Goal: Task Accomplishment & Management: Use online tool/utility

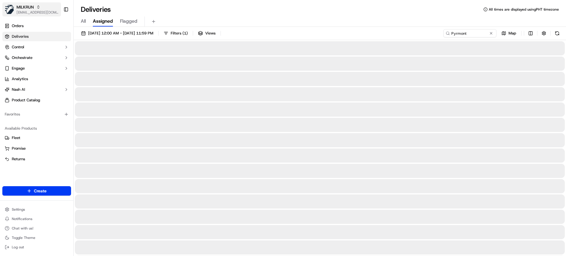
click at [23, 9] on span "MILKRUN" at bounding box center [24, 7] width 17 height 6
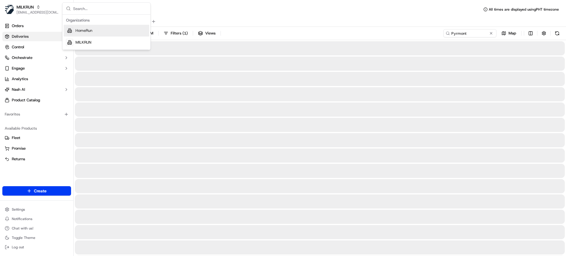
click at [83, 30] on span "HomeRun" at bounding box center [83, 30] width 17 height 5
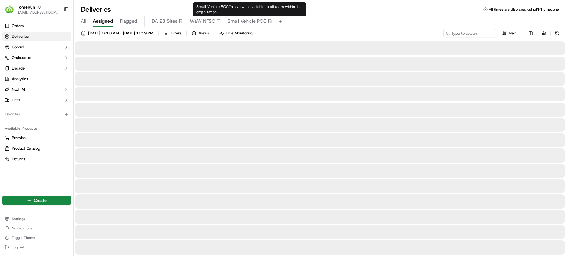
click at [236, 21] on span "Small Vehicle POC" at bounding box center [246, 21] width 39 height 7
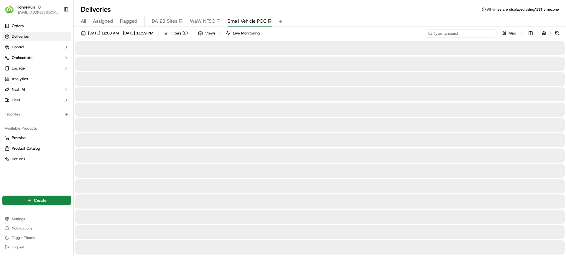
click at [477, 32] on input at bounding box center [460, 33] width 71 height 8
paste input "Walkerville"
type input "Walkerville"
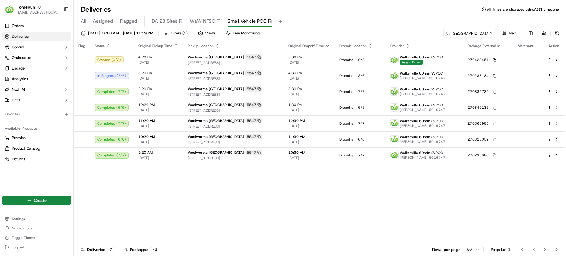
click at [412, 198] on div "Flag Status Original Pickup Time Pickup Location Original Dropoff Time Dropoff …" at bounding box center [319, 141] width 491 height 203
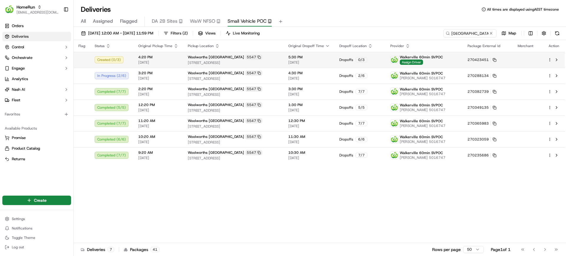
click at [550, 60] on html "HomeRun mvilals@woolworths.com.au Toggle Sidebar Orders Deliveries Control Orch…" at bounding box center [283, 128] width 566 height 256
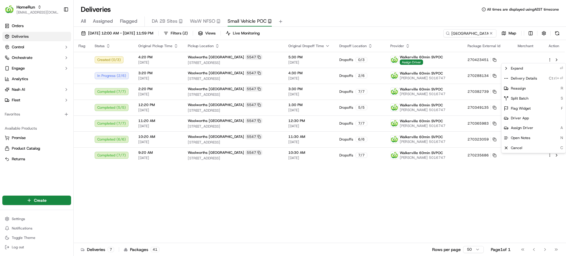
click at [433, 56] on html "HomeRun mvilals@woolworths.com.au Toggle Sidebar Orders Deliveries Control Orch…" at bounding box center [283, 128] width 566 height 256
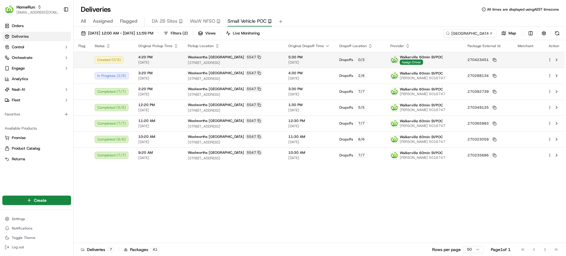
click at [438, 61] on p "Walkerville 60min SVPOC Assign Driver" at bounding box center [421, 60] width 43 height 10
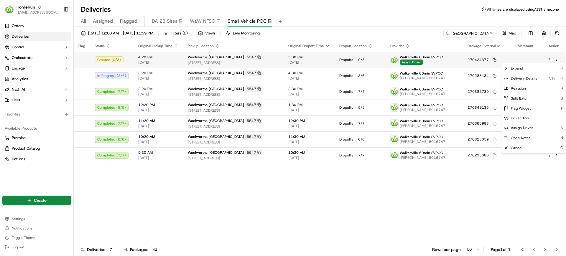
click at [550, 62] on html "HomeRun mvilals@woolworths.com.au Toggle Sidebar Orders Deliveries Control Orch…" at bounding box center [283, 128] width 566 height 256
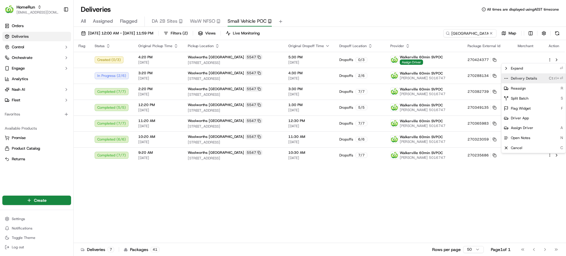
click at [528, 79] on span "Delivery Details" at bounding box center [524, 78] width 26 height 5
click at [398, 20] on html "HomeRun mvilals@woolworths.com.au Toggle Sidebar Orders Deliveries Control Orch…" at bounding box center [283, 128] width 566 height 256
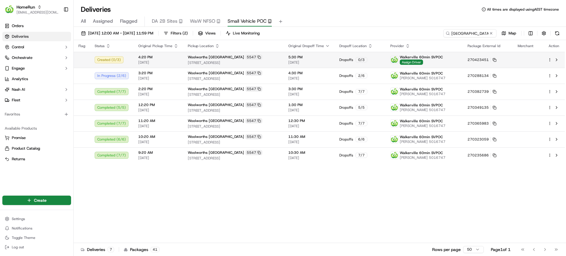
click at [550, 60] on html "HomeRun mvilals@woolworths.com.au Toggle Sidebar Orders Deliveries Control Orch…" at bounding box center [283, 128] width 566 height 256
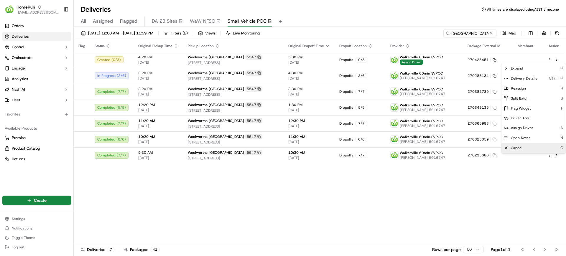
click at [518, 147] on span "Cancel" at bounding box center [516, 148] width 11 height 5
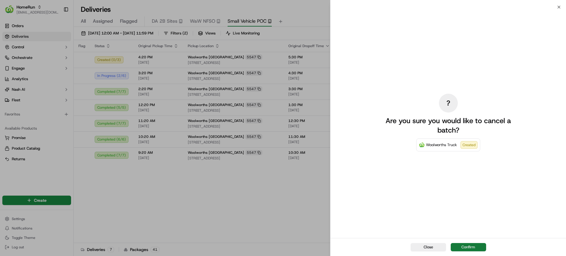
click at [474, 250] on button "Confirm" at bounding box center [468, 247] width 35 height 8
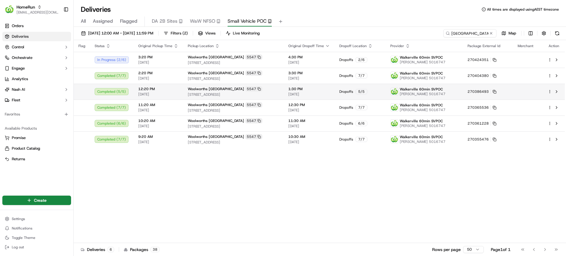
drag, startPoint x: 249, startPoint y: 187, endPoint x: 256, endPoint y: 86, distance: 101.9
click at [252, 178] on div "Flag Status Original Pickup Time Pickup Location Original Dropoff Time Dropoff …" at bounding box center [319, 141] width 491 height 203
click at [82, 20] on span "All" at bounding box center [83, 21] width 5 height 7
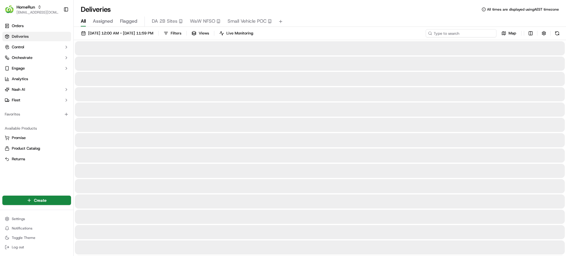
click at [481, 31] on input at bounding box center [460, 33] width 71 height 8
paste input "Jessica Chancellor"
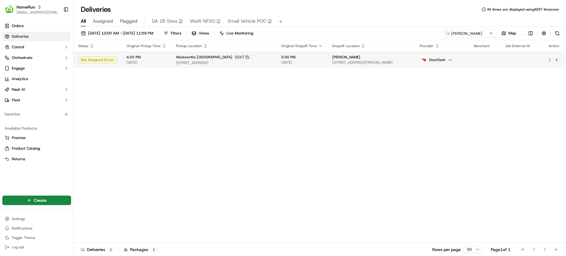
click at [286, 57] on td "5:30 PM 21/09/2025" at bounding box center [301, 60] width 51 height 16
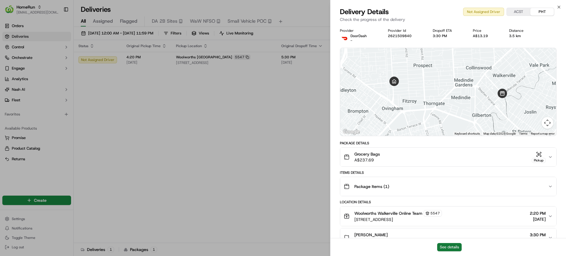
click at [453, 246] on button "See details" at bounding box center [449, 247] width 24 height 8
drag, startPoint x: 161, startPoint y: 157, endPoint x: 143, endPoint y: 150, distance: 19.8
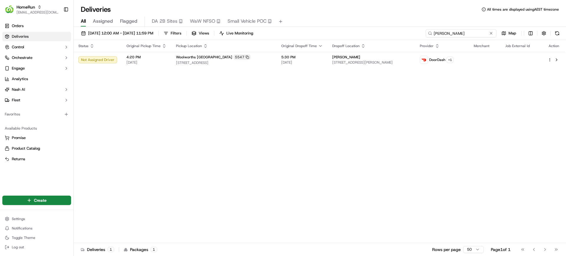
click at [459, 33] on input "Jessica Chancellor" at bounding box center [460, 33] width 71 height 8
paste input "Kelly Donnellan"
type input "Kelly Donnellan"
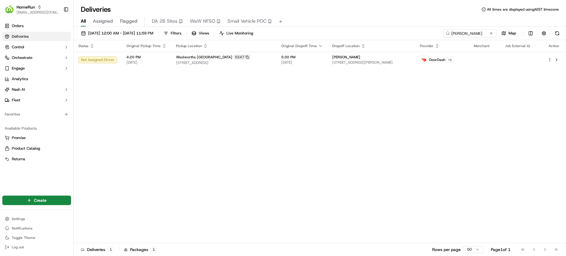
drag, startPoint x: 394, startPoint y: 139, endPoint x: 404, endPoint y: 94, distance: 46.4
click at [402, 113] on div "Status Original Pickup Time Pickup Location Original Dropoff Time Dropoff Locat…" at bounding box center [319, 141] width 491 height 203
click at [387, 127] on div "Status Original Pickup Time Pickup Location Original Dropoff Time Dropoff Locat…" at bounding box center [319, 141] width 491 height 203
click at [339, 135] on div "Status Original Pickup Time Pickup Location Original Dropoff Time Dropoff Locat…" at bounding box center [319, 141] width 491 height 203
click at [334, 4] on div "Deliveries All times are displayed using AEST timezone All Assigned Flagged DA …" at bounding box center [320, 128] width 492 height 256
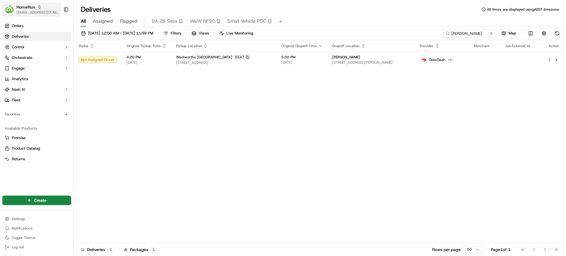
click at [38, 8] on icon "button" at bounding box center [39, 7] width 4 height 4
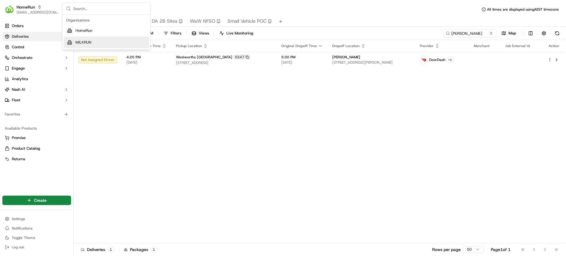
click at [88, 40] on span "MILKRUN" at bounding box center [83, 42] width 16 height 5
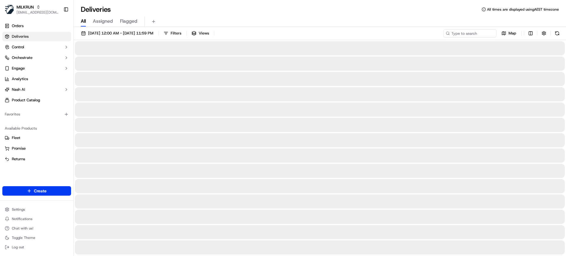
click at [82, 19] on span "All" at bounding box center [83, 21] width 5 height 7
click at [233, 14] on div "All Assigned Flagged" at bounding box center [320, 20] width 492 height 13
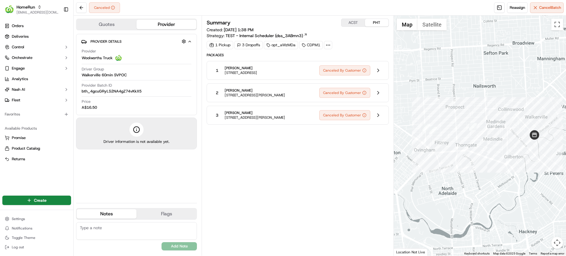
click at [298, 186] on div "Summary ACST PHT Created: 21/09/2025 1:38 PM Strategy: TEST - Internal Schedule…" at bounding box center [298, 136] width 182 height 234
copy span "[PERSON_NAME]"
drag, startPoint x: 260, startPoint y: 112, endPoint x: 268, endPoint y: -36, distance: 147.6
click at [268, 0] on html "HomeRun mvilals@woolworths.com.au Toggle Sidebar Orders Deliveries Control Orch…" at bounding box center [283, 128] width 566 height 256
click at [311, 180] on div "Summary ACST PHT Created: 21/09/2025 1:38 PM Strategy: TEST - Internal Schedule…" at bounding box center [298, 136] width 182 height 234
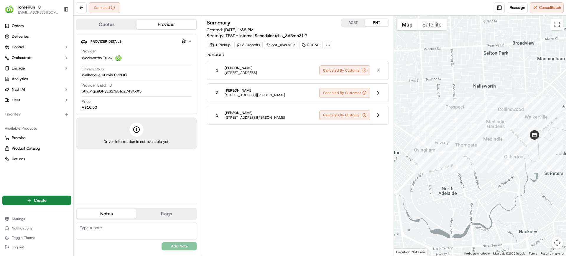
copy div "2 Kelly Donnellan"
copy span "Kelly Donnellan"
drag, startPoint x: 255, startPoint y: 88, endPoint x: 232, endPoint y: -30, distance: 120.1
click at [232, 0] on html "HomeRun mvilals@woolworths.com.au Toggle Sidebar Orders Deliveries Control Orch…" at bounding box center [283, 128] width 566 height 256
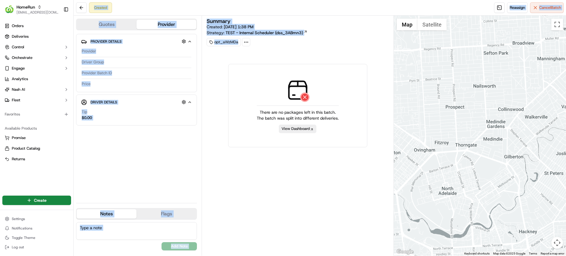
drag, startPoint x: 268, startPoint y: 196, endPoint x: 301, endPoint y: 65, distance: 135.7
click at [268, 196] on div "Summary Created: 21/09/2025 1:38 PM Strategy: TEST - Internal Scheduler (dss_3A…" at bounding box center [298, 136] width 182 height 234
drag, startPoint x: 344, startPoint y: 24, endPoint x: 340, endPoint y: 42, distance: 18.6
click at [343, 24] on div "Summary Created: 21/09/2025 1:38 PM Strategy: TEST - Internal Scheduler (dss_3A…" at bounding box center [298, 27] width 182 height 17
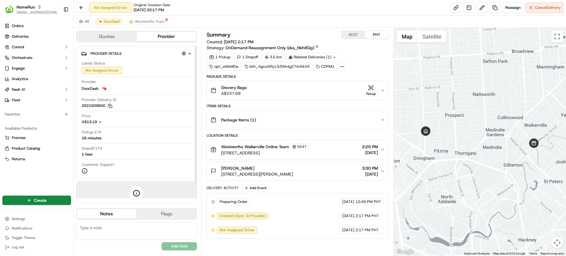
click at [152, 17] on div "All DoorDash Woolworths Truck" at bounding box center [320, 22] width 492 height 12
click at [83, 20] on button "All" at bounding box center [84, 21] width 16 height 7
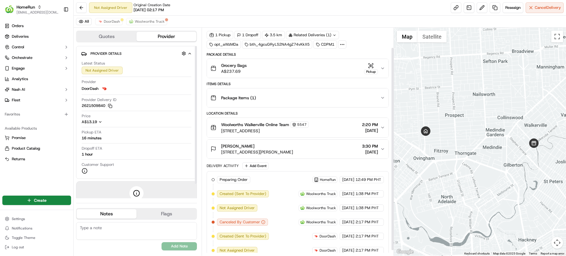
scroll to position [28, 0]
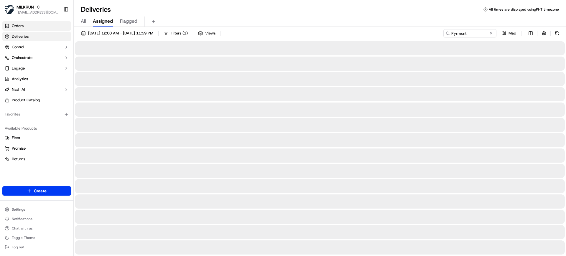
click at [23, 29] on link "Orders" at bounding box center [36, 25] width 69 height 9
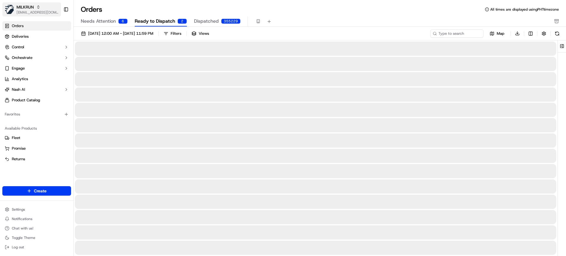
click at [34, 6] on span "MILKRUN" at bounding box center [24, 7] width 17 height 6
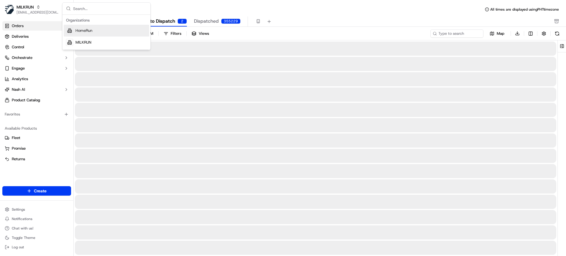
click at [88, 33] on div "HomeRun" at bounding box center [106, 31] width 85 height 12
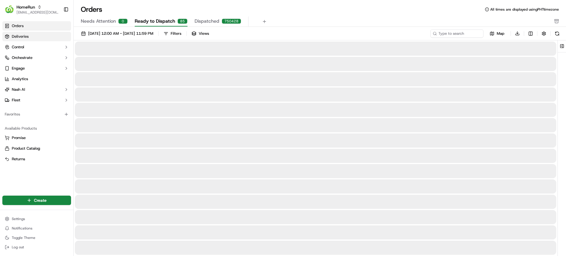
click at [48, 36] on link "Deliveries" at bounding box center [36, 36] width 69 height 9
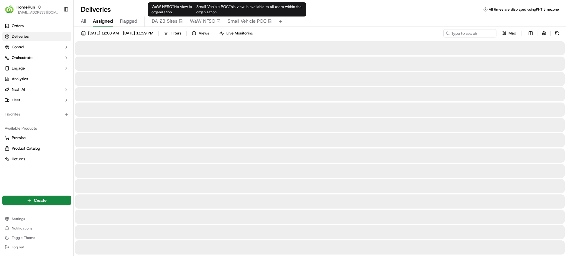
click at [239, 20] on span "Small Vehicle POC" at bounding box center [246, 21] width 39 height 7
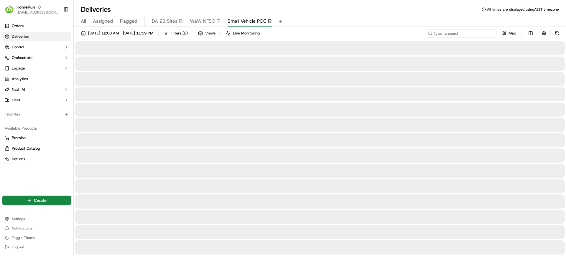
click at [461, 32] on input at bounding box center [460, 33] width 71 height 8
paste input "Dickson"
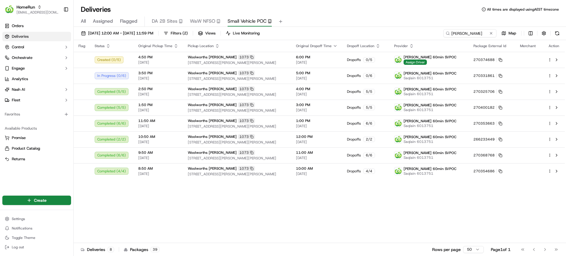
click at [328, 232] on div "Flag Status Original Pickup Time Pickup Location Original Dropoff Time Dropoff …" at bounding box center [319, 141] width 491 height 203
click at [279, 216] on div "Flag Status Original Pickup Time Pickup Location Original Dropoff Time Dropoff …" at bounding box center [319, 141] width 491 height 203
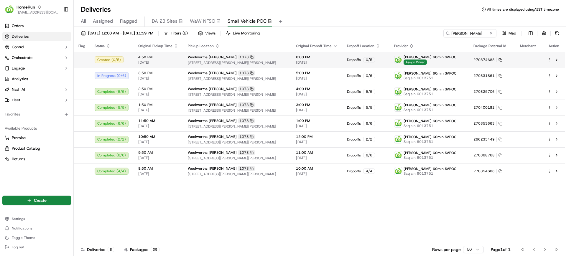
click at [550, 60] on html "HomeRun mvilals@woolworths.com.au Toggle Sidebar Orders Deliveries Control Orch…" at bounding box center [283, 128] width 566 height 256
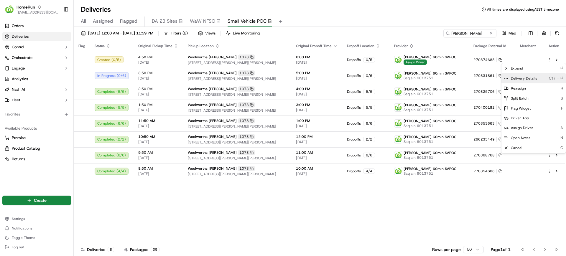
click at [530, 79] on span "Delivery Details" at bounding box center [524, 78] width 26 height 5
click at [514, 79] on span "Delivery Details" at bounding box center [524, 78] width 26 height 5
click at [458, 31] on html "HomeRun mvilals@woolworths.com.au Toggle Sidebar Orders Deliveries Control Orch…" at bounding box center [283, 128] width 566 height 256
click at [458, 31] on input "Dickson" at bounding box center [460, 33] width 71 height 8
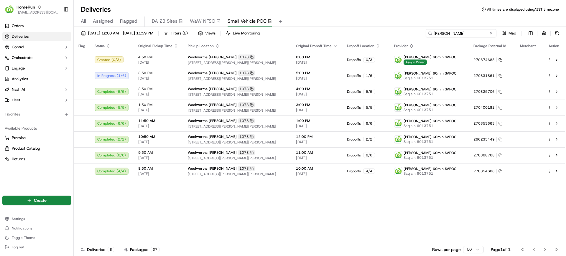
click at [458, 31] on input "Dickson" at bounding box center [460, 33] width 71 height 8
paste input "Cumberland Park"
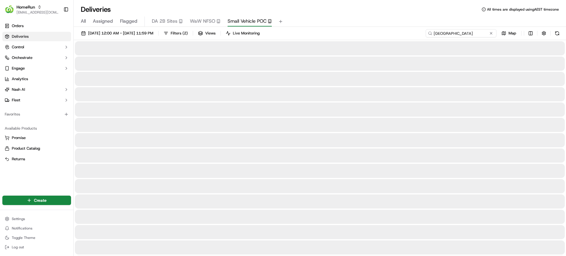
type input "Cumberland Park"
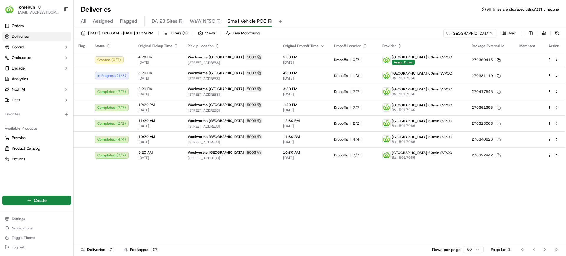
click at [322, 209] on div "Flag Status Original Pickup Time Pickup Location Original Dropoff Time Dropoff …" at bounding box center [319, 141] width 491 height 203
click at [394, 202] on div "Flag Status Original Pickup Time Pickup Location Original Dropoff Time Dropoff …" at bounding box center [319, 141] width 491 height 203
click at [344, 199] on div "Flag Status Original Pickup Time Pickup Location Original Dropoff Time Dropoff …" at bounding box center [319, 141] width 491 height 203
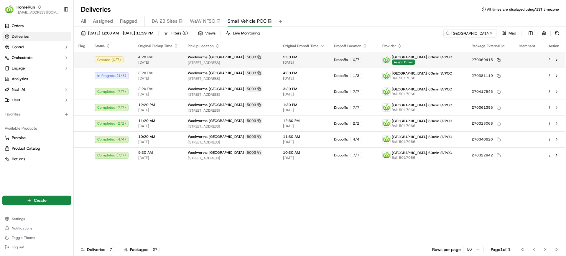
click at [549, 61] on html "HomeRun mvilals@woolworths.com.au Toggle Sidebar Orders Deliveries Control Orch…" at bounding box center [283, 128] width 566 height 256
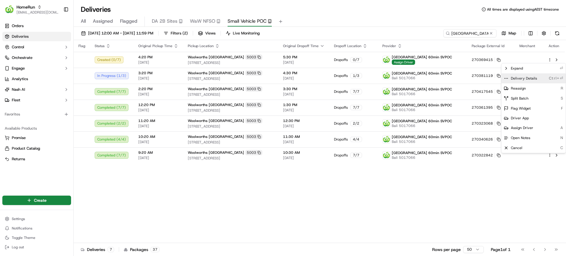
click at [531, 81] on div "Delivery Details Ctrl+⏎" at bounding box center [533, 78] width 64 height 10
click at [527, 76] on span "Delivery Details" at bounding box center [524, 78] width 26 height 5
click at [509, 75] on div "Delivery Details Ctrl+⏎" at bounding box center [533, 78] width 64 height 10
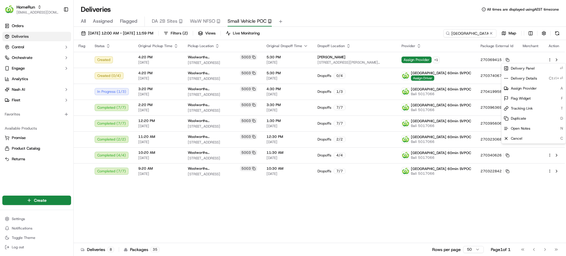
click at [470, 58] on html "HomeRun mvilals@woolworths.com.au Toggle Sidebar Orders Deliveries Control Orch…" at bounding box center [283, 128] width 566 height 256
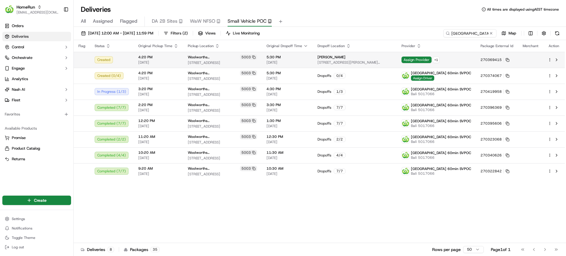
click at [472, 61] on td "Assign Provider + 1" at bounding box center [436, 60] width 79 height 16
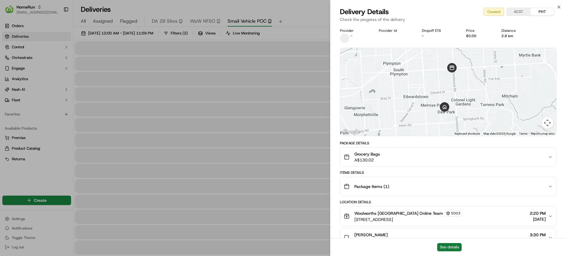
click at [455, 248] on button "See details" at bounding box center [449, 247] width 24 height 8
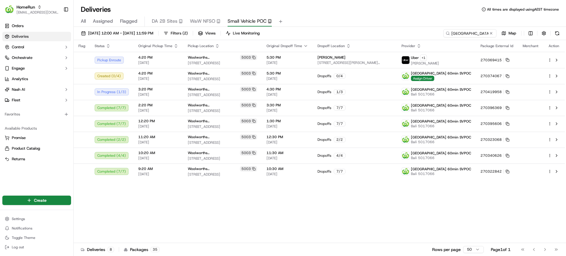
click at [358, 14] on div "Deliveries All times are displayed using AEST timezone" at bounding box center [320, 9] width 492 height 9
click at [392, 77] on div "Dropoffs 0 / 4" at bounding box center [354, 75] width 75 height 5
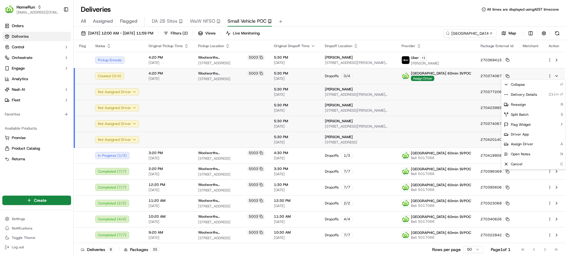
click at [548, 74] on html "HomeRun mvilals@woolworths.com.au Toggle Sidebar Orders Deliveries Control Orch…" at bounding box center [283, 128] width 566 height 256
click at [516, 93] on span "Delivery Details" at bounding box center [524, 94] width 26 height 5
click at [396, 27] on html "HomeRun mvilals@woolworths.com.au Toggle Sidebar Orders Deliveries Control Orch…" at bounding box center [283, 128] width 566 height 256
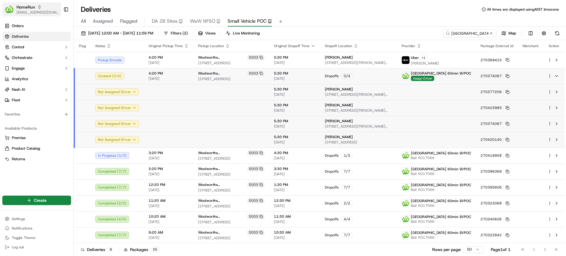
click at [42, 6] on div "HomeRun" at bounding box center [37, 7] width 42 height 6
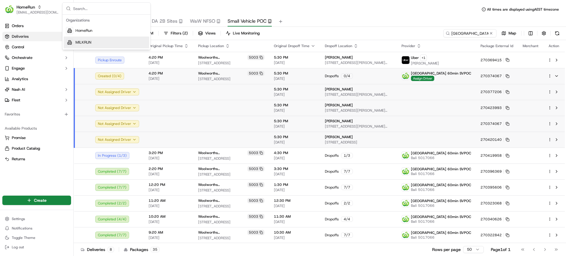
click at [84, 41] on span "MILKRUN" at bounding box center [83, 42] width 16 height 5
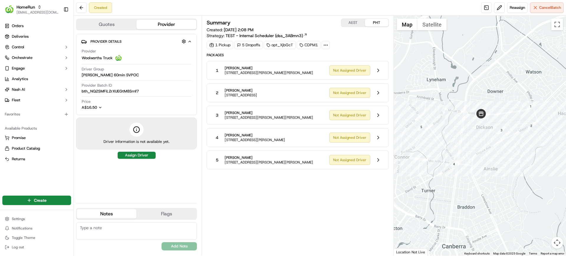
click at [343, 214] on div "Summary AEST PHT Created: [DATE] 2:08 PM Strategy: TEST - Internal Scheduler (d…" at bounding box center [298, 136] width 182 height 234
click at [375, 156] on button at bounding box center [377, 159] width 11 height 11
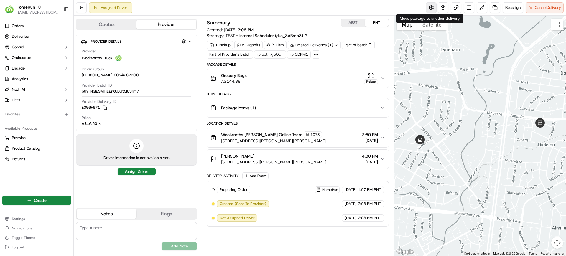
click at [430, 5] on button at bounding box center [431, 7] width 11 height 11
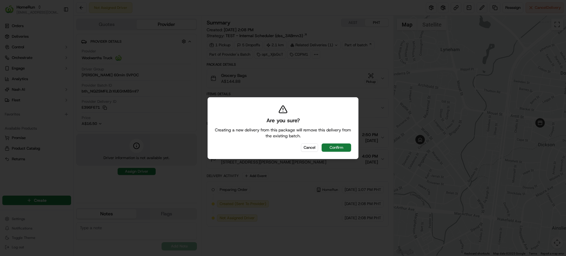
click at [340, 147] on button "Confirm" at bounding box center [335, 147] width 29 height 8
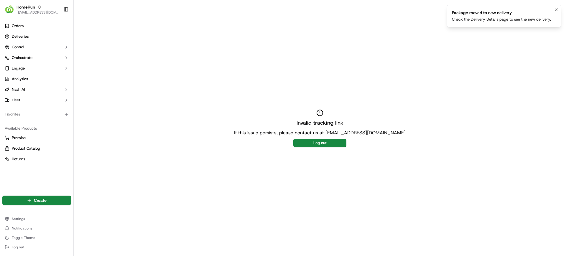
click at [491, 21] on link "Delivery Details" at bounding box center [484, 19] width 27 height 5
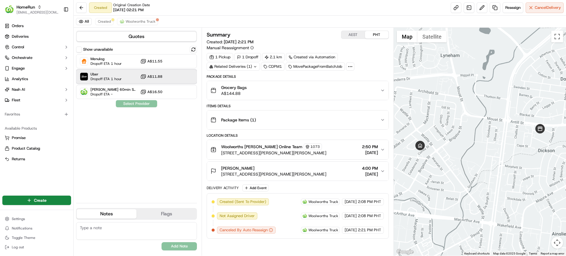
click at [132, 78] on div "Uber Dropoff ETA 1 hour A$11.88" at bounding box center [136, 77] width 121 height 14
click at [141, 103] on button "Assign Provider" at bounding box center [136, 103] width 42 height 7
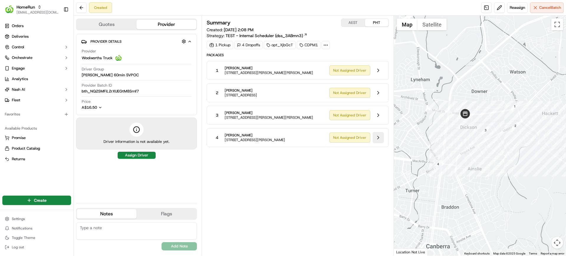
click at [377, 138] on button at bounding box center [377, 137] width 11 height 11
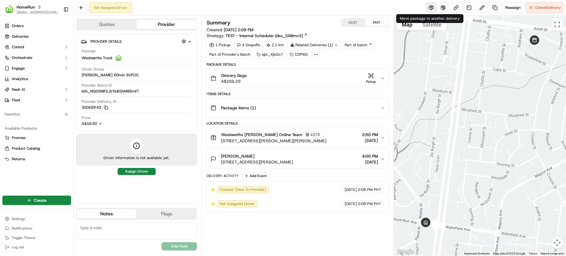
click at [429, 9] on button at bounding box center [431, 7] width 11 height 11
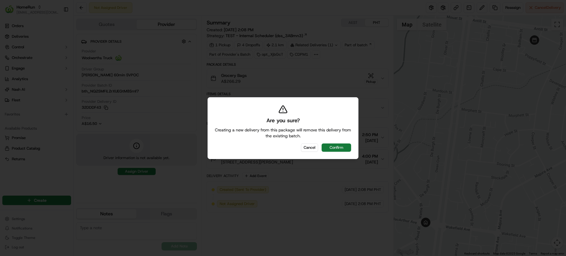
click at [344, 149] on button "Confirm" at bounding box center [335, 147] width 29 height 8
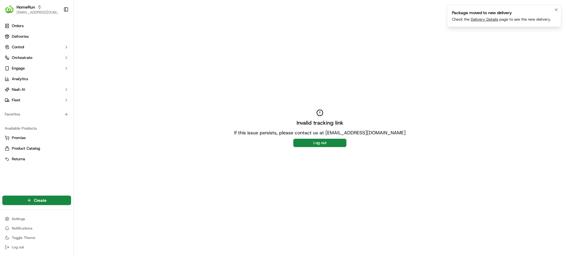
click at [483, 19] on link "Delivery Details" at bounding box center [484, 19] width 27 height 5
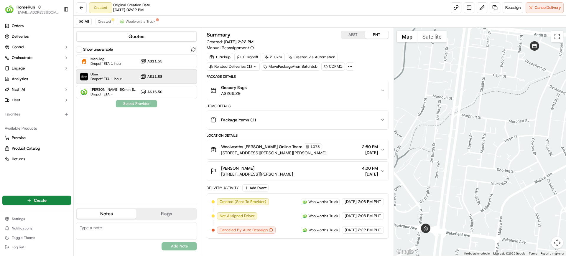
click at [110, 72] on span "Uber" at bounding box center [105, 74] width 31 height 5
click at [153, 104] on button "Assign Provider" at bounding box center [136, 103] width 42 height 7
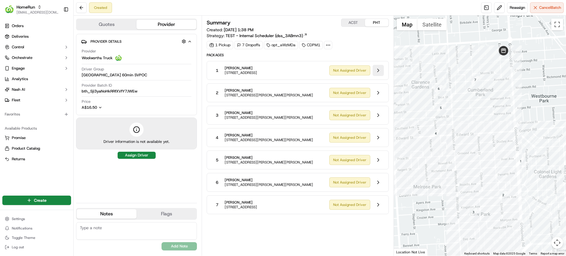
click at [377, 70] on button at bounding box center [377, 70] width 11 height 11
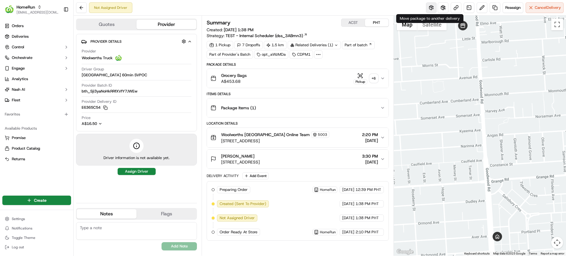
click at [432, 10] on button at bounding box center [431, 7] width 11 height 11
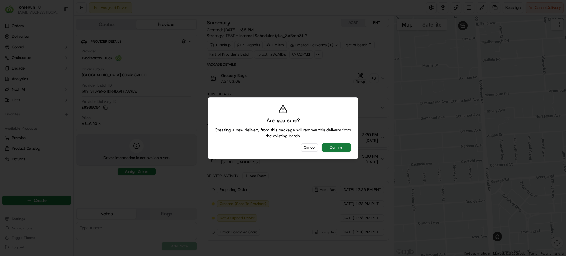
click at [339, 147] on button "Confirm" at bounding box center [335, 147] width 29 height 8
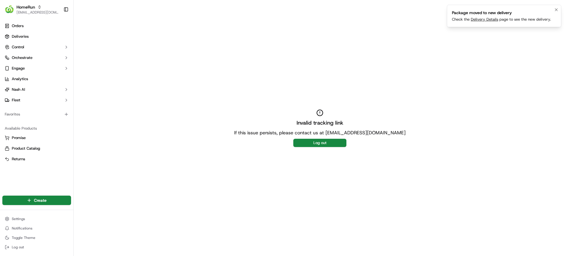
click at [484, 20] on link "Delivery Details" at bounding box center [484, 19] width 27 height 5
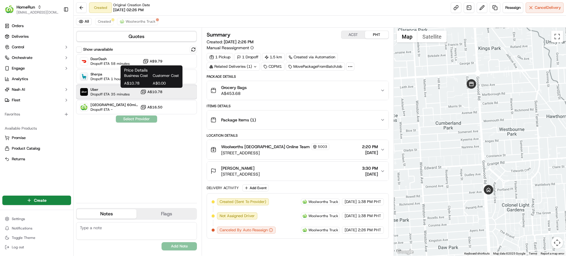
click at [134, 88] on div "Uber Dropoff ETA 35 minutes A$10.78" at bounding box center [136, 92] width 121 height 14
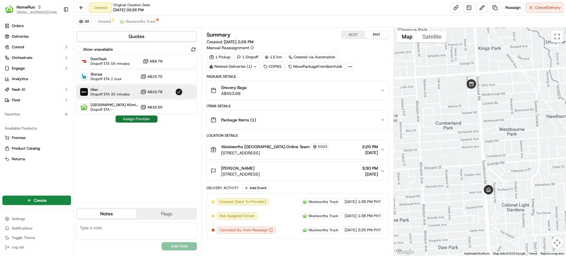
click at [148, 118] on button "Assign Provider" at bounding box center [136, 118] width 42 height 7
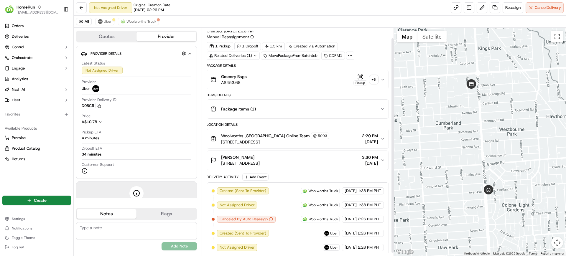
scroll to position [14, 0]
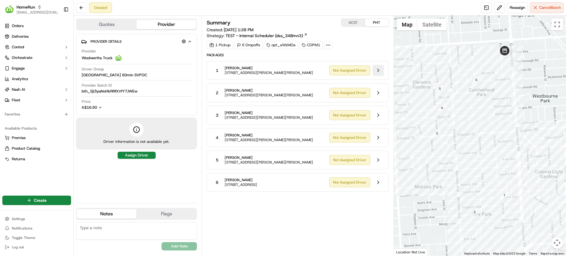
click at [377, 71] on button at bounding box center [377, 70] width 11 height 11
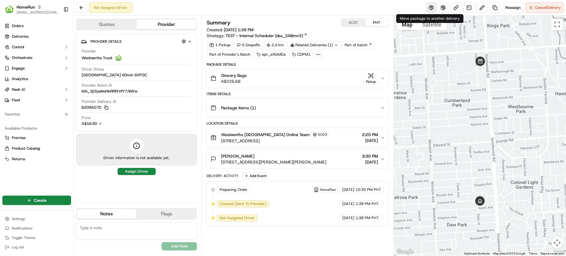
click at [431, 9] on button at bounding box center [431, 7] width 11 height 11
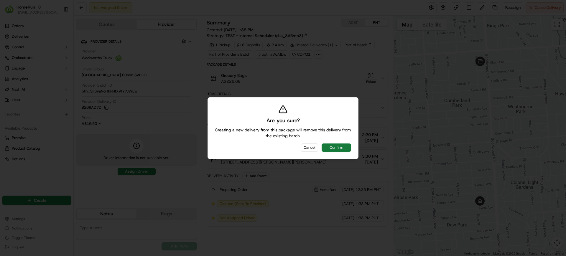
click at [338, 143] on button "Confirm" at bounding box center [335, 147] width 29 height 8
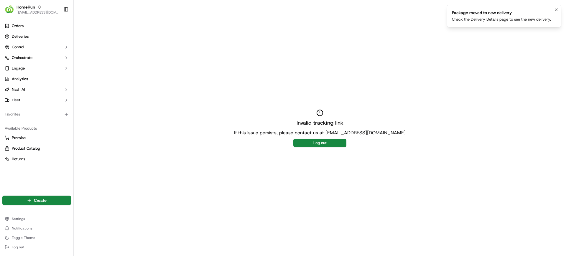
click at [479, 19] on link "Delivery Details" at bounding box center [484, 19] width 27 height 5
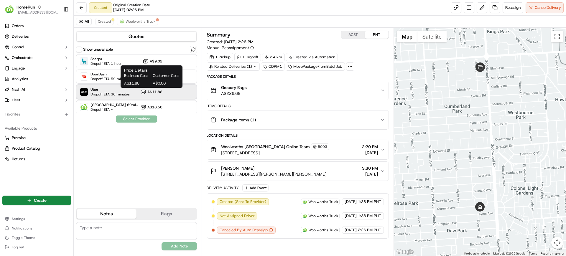
click at [129, 88] on span "Uber" at bounding box center [109, 89] width 39 height 5
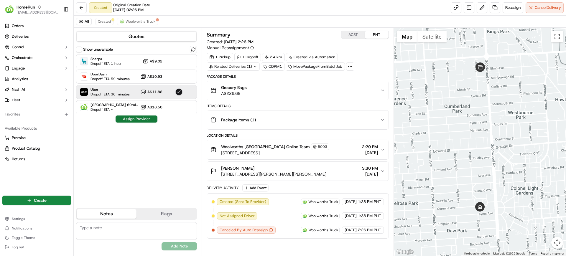
click at [146, 120] on button "Assign Provider" at bounding box center [136, 118] width 42 height 7
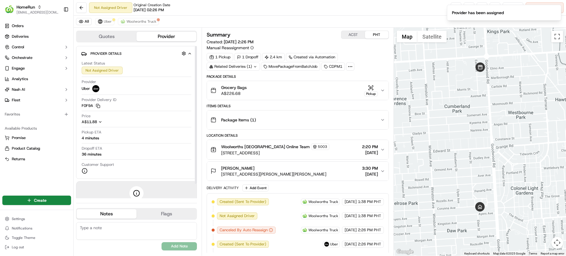
click at [396, 13] on div "Not Assigned Driver Original Creation Date [DATE] 02:26 PM Reassign Cancel Deli…" at bounding box center [320, 8] width 492 height 16
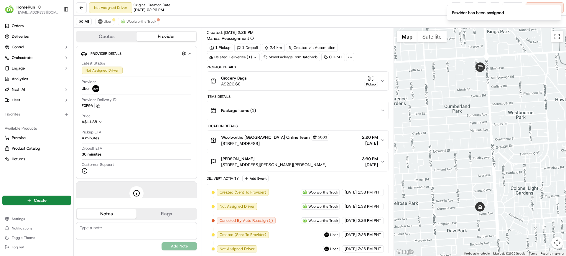
scroll to position [14, 0]
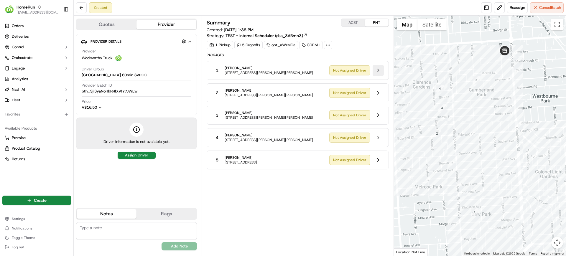
click at [379, 71] on button at bounding box center [377, 70] width 11 height 11
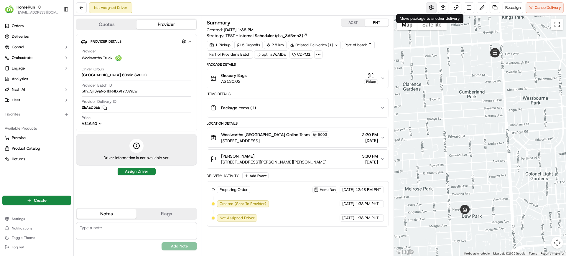
click at [429, 8] on button at bounding box center [431, 7] width 11 height 11
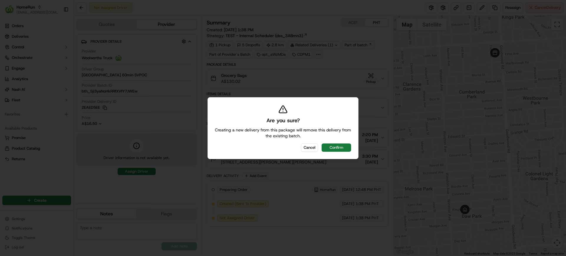
click at [339, 149] on button "Confirm" at bounding box center [335, 147] width 29 height 8
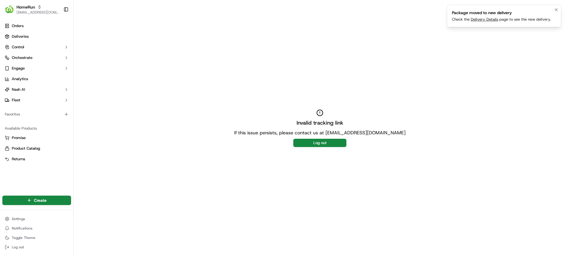
click at [485, 18] on link "Delivery Details" at bounding box center [484, 19] width 27 height 5
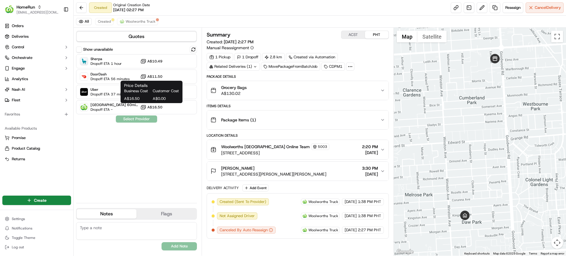
click at [160, 93] on span "Customer Cost" at bounding box center [166, 90] width 26 height 5
click at [181, 92] on div "Price Details Business Cost Customer Cost A$16.50 A$0.00 Price Details Business…" at bounding box center [152, 92] width 62 height 22
click at [197, 89] on div "Uber Dropoff ETA 37 minutes A$11.88" at bounding box center [136, 92] width 121 height 14
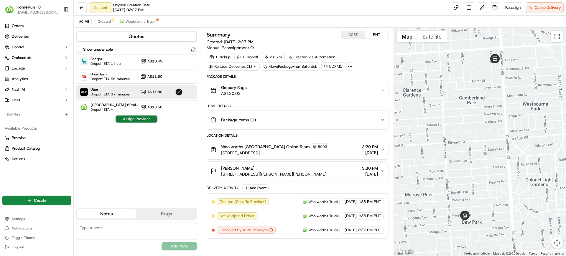
click at [143, 118] on button "Assign Provider" at bounding box center [136, 118] width 42 height 7
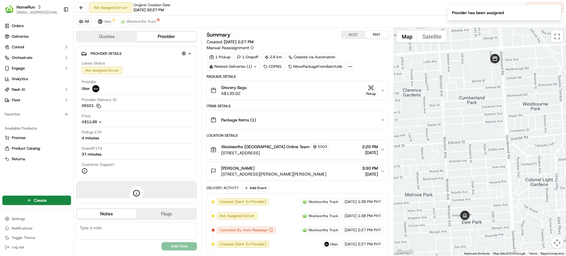
click at [410, 13] on div "Not Assigned Driver Original Creation Date 09/21/2025 02:27 PM Reassign Cancel …" at bounding box center [320, 8] width 492 height 16
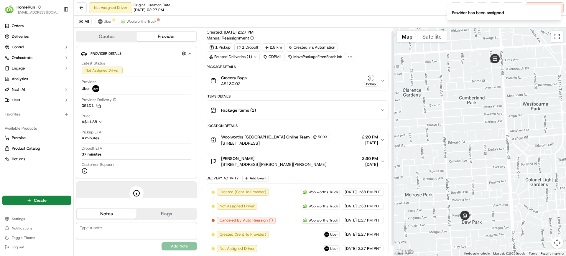
scroll to position [14, 0]
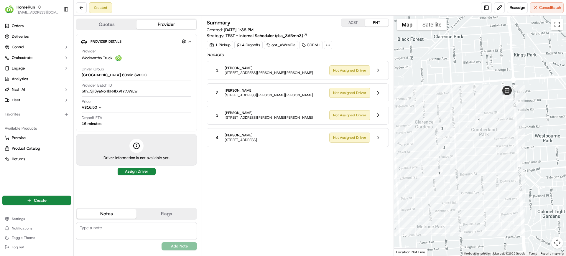
click at [316, 186] on div "Summary ACST PHT Created: 21/09/2025 1:38 PM Strategy: TEST - Internal Schedule…" at bounding box center [298, 136] width 182 height 234
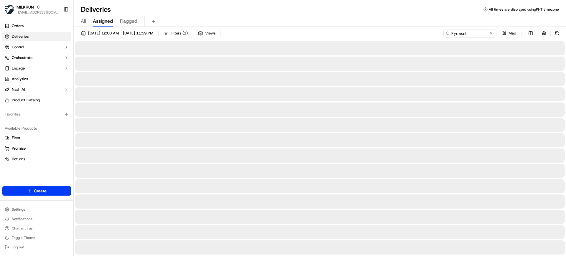
click at [82, 20] on span "All" at bounding box center [83, 21] width 5 height 7
click at [458, 29] on input "Pyrmont" at bounding box center [460, 33] width 71 height 8
click at [461, 31] on input "Pyrmont" at bounding box center [460, 33] width 71 height 8
paste input "bdb7e180-f9e9-4dd7-bb92-cd018d4270f8"
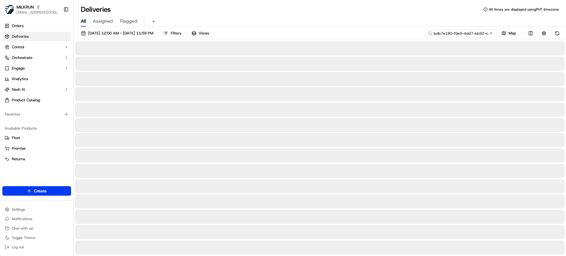
scroll to position [0, 27]
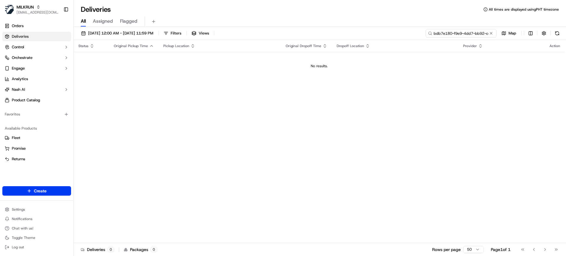
click at [456, 31] on input "bdb7e180-f9e9-4dd7-bb92-cd018d4270f8" at bounding box center [460, 33] width 71 height 8
paste input "F67FD"
type input "F67FD"
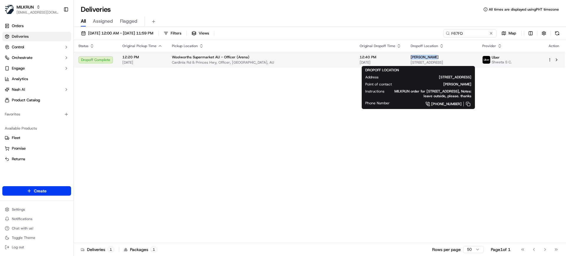
copy span "Jagdeep Kaur"
click at [304, 31] on body "MILKRUN mvilals@woolworths.com.au Toggle Sidebar Orders Deliveries Control Orch…" at bounding box center [283, 128] width 566 height 256
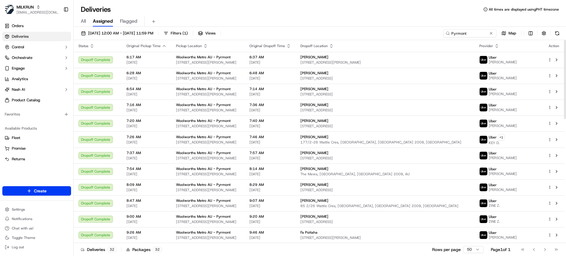
drag, startPoint x: 53, startPoint y: 170, endPoint x: 57, endPoint y: 169, distance: 4.5
click at [53, 170] on div "Orders Deliveries Control Orchestrate Engage Analytics [PERSON_NAME] Product Ca…" at bounding box center [36, 100] width 73 height 163
click at [456, 30] on input "Pyrmont" at bounding box center [460, 33] width 71 height 8
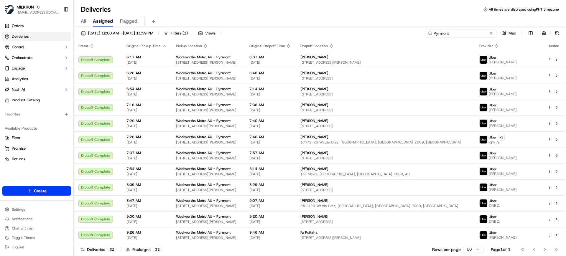
paste input "F2A0D"
type input "F2A0D"
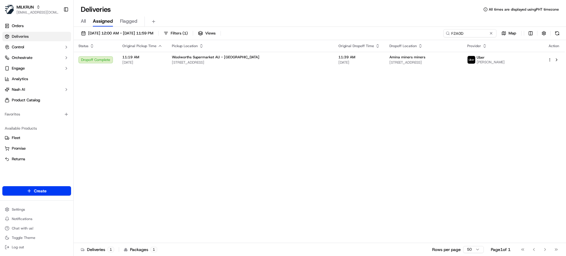
drag, startPoint x: 136, startPoint y: 144, endPoint x: 143, endPoint y: 148, distance: 8.8
click at [136, 144] on div "Status Original Pickup Time Pickup Location Original Dropoff Time Dropoff Locat…" at bounding box center [319, 141] width 491 height 203
click at [43, 12] on span "[EMAIL_ADDRESS][DOMAIN_NAME]" at bounding box center [37, 12] width 42 height 5
click at [83, 33] on span "HomeRun" at bounding box center [83, 30] width 17 height 5
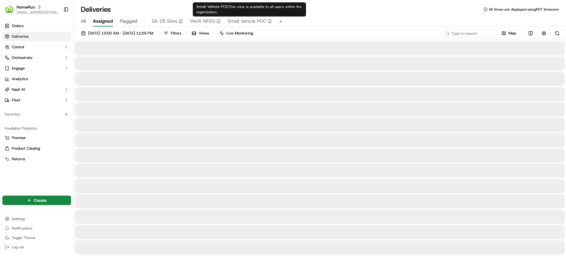
click at [237, 22] on span "Small Vehicle POC" at bounding box center [246, 21] width 39 height 7
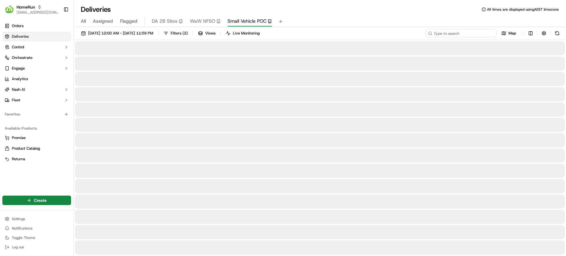
click at [451, 32] on input at bounding box center [460, 33] width 71 height 8
paste input "[PERSON_NAME]"
type input "[PERSON_NAME]"
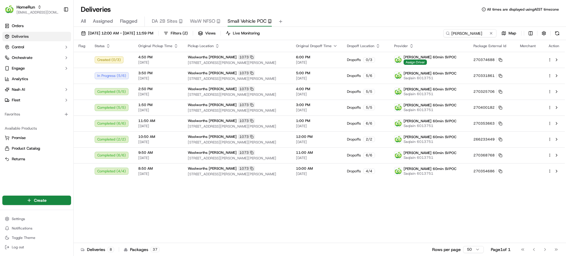
click at [252, 217] on div "Flag Status Original Pickup Time Pickup Location Original Dropoff Time Dropoff …" at bounding box center [319, 141] width 491 height 203
click at [316, 207] on div "Flag Status Original Pickup Time Pickup Location Original Dropoff Time Dropoff …" at bounding box center [319, 141] width 491 height 203
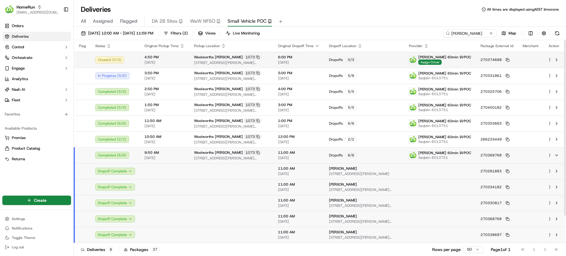
click at [547, 60] on td at bounding box center [554, 60] width 22 height 16
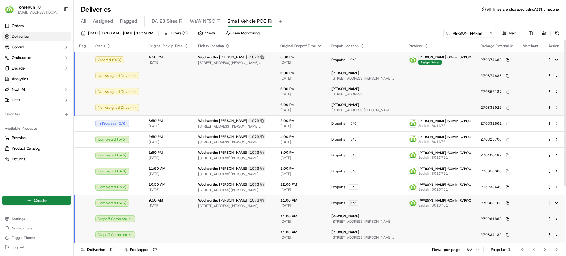
click at [550, 58] on html "HomeRun [EMAIL_ADDRESS][DOMAIN_NAME] Toggle Sidebar Orders Deliveries Control O…" at bounding box center [283, 128] width 566 height 256
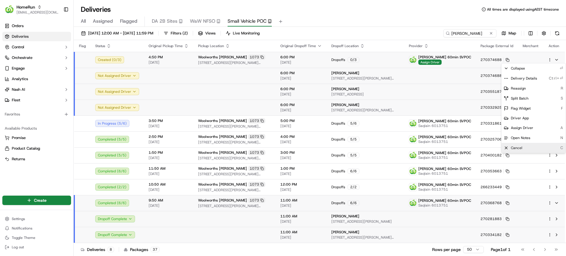
click at [514, 148] on span "Cancel" at bounding box center [516, 148] width 11 height 5
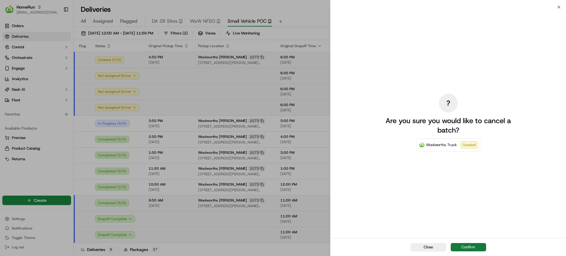
click at [456, 246] on button "Confirm" at bounding box center [468, 247] width 35 height 8
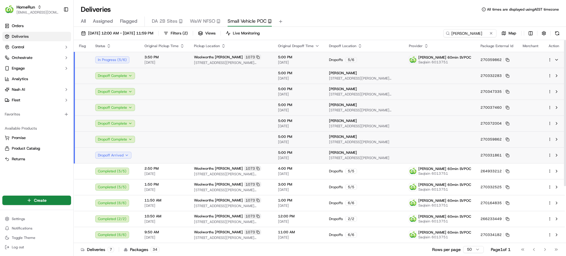
click at [351, 18] on div "All Assigned Flagged DA 2B Sites WaW NFSO Small Vehicle POC" at bounding box center [320, 21] width 492 height 10
click at [263, 60] on span "[STREET_ADDRESS][PERSON_NAME][PERSON_NAME]" at bounding box center [231, 62] width 75 height 5
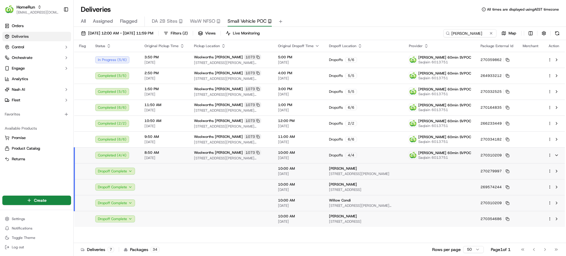
drag, startPoint x: 258, startPoint y: 157, endPoint x: 268, endPoint y: 158, distance: 9.7
click at [259, 157] on span "[STREET_ADDRESS][PERSON_NAME][PERSON_NAME]" at bounding box center [231, 158] width 75 height 5
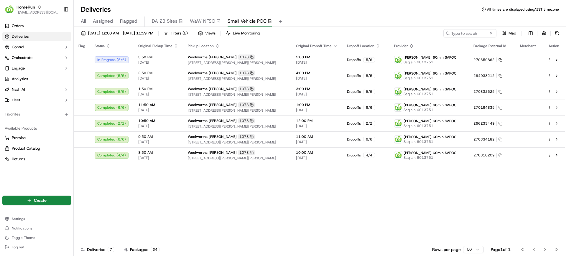
drag, startPoint x: 85, startPoint y: 23, endPoint x: 92, endPoint y: 23, distance: 7.4
click at [85, 23] on span "All" at bounding box center [83, 21] width 5 height 7
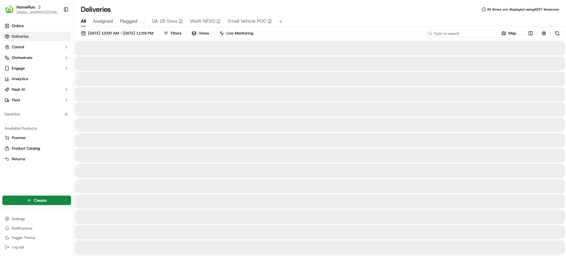
click at [480, 35] on input at bounding box center [460, 33] width 71 height 8
paste input "[PERSON_NAME]"
type input "[PERSON_NAME]"
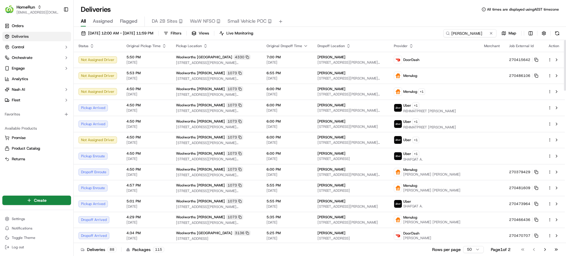
click at [53, 187] on div "Orders Deliveries Control Orchestrate Engage Analytics [PERSON_NAME] Fleet Favo…" at bounding box center [36, 104] width 73 height 171
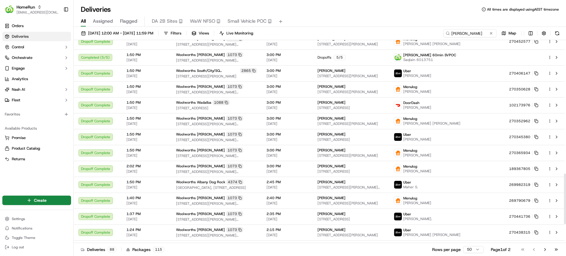
scroll to position [612, 0]
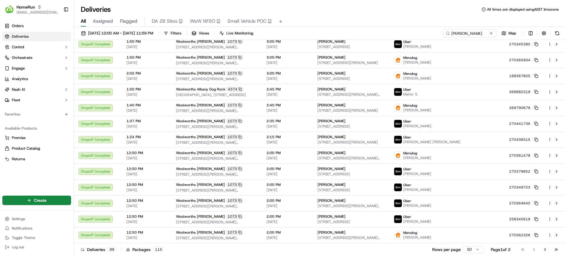
click at [476, 250] on html "HomeRun [EMAIL_ADDRESS][DOMAIN_NAME] Toggle Sidebar Orders Deliveries Control O…" at bounding box center [283, 128] width 566 height 256
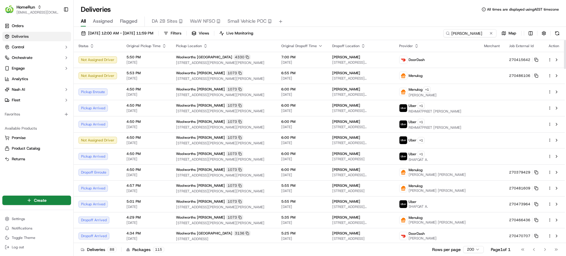
click at [59, 174] on div "Orders Deliveries Control Orchestrate Engage Analytics [PERSON_NAME] Fleet Favo…" at bounding box center [36, 104] width 73 height 171
click at [275, 13] on div "Deliveries All times are displayed using AEST timezone" at bounding box center [320, 9] width 492 height 9
click at [304, 11] on div "Deliveries All times are displayed using AEST timezone" at bounding box center [320, 9] width 492 height 9
drag, startPoint x: 361, startPoint y: 20, endPoint x: 219, endPoint y: 43, distance: 143.9
click at [359, 22] on div "All Assigned Flagged DA 2B Sites WaW NFSO Small Vehicle POC" at bounding box center [320, 21] width 492 height 10
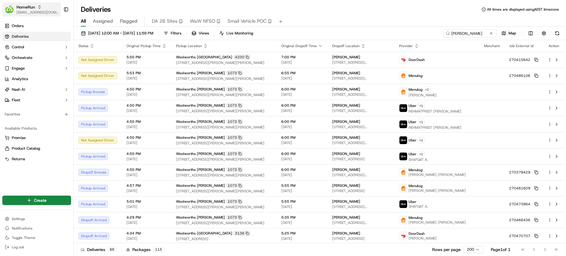
click at [48, 13] on span "[EMAIL_ADDRESS][DOMAIN_NAME]" at bounding box center [37, 12] width 42 height 5
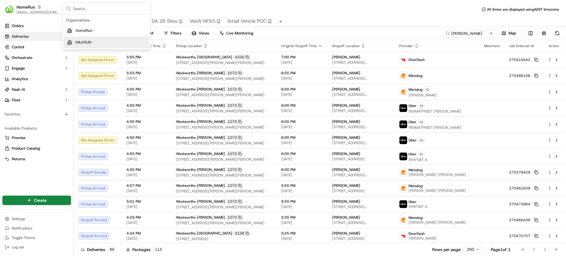
drag, startPoint x: 78, startPoint y: 42, endPoint x: 81, endPoint y: 44, distance: 3.8
click at [78, 42] on span "MILKRUN" at bounding box center [83, 42] width 16 height 5
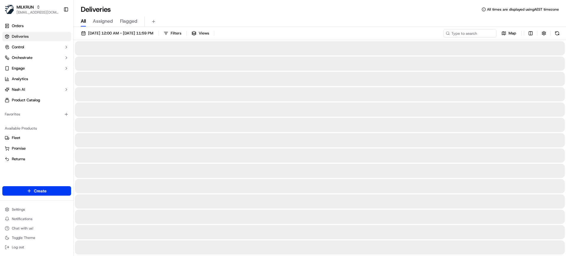
click at [83, 19] on span "All" at bounding box center [83, 21] width 5 height 7
click at [96, 20] on span "Assigned" at bounding box center [103, 21] width 20 height 7
click at [82, 22] on span "All" at bounding box center [83, 21] width 5 height 7
click at [464, 31] on input at bounding box center [460, 33] width 71 height 8
paste input "F2A0D"
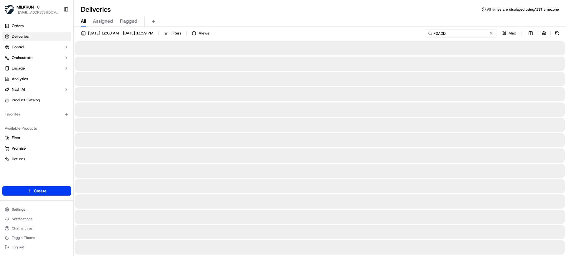
type input "F2A0D"
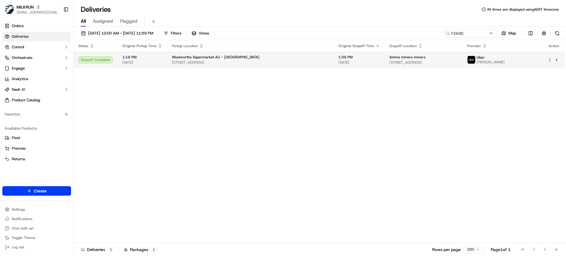
click at [282, 67] on td "Woolworths Supermarket AU - Thurgoona [STREET_ADDRESS]" at bounding box center [250, 60] width 166 height 16
copy span "Amina miners miners"
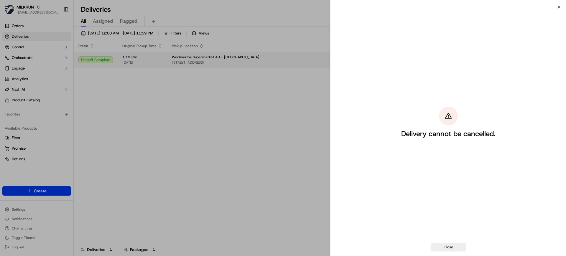
drag, startPoint x: 387, startPoint y: 55, endPoint x: 348, endPoint y: 59, distance: 39.3
click at [348, 59] on body "MILKRUN [EMAIL_ADDRESS][DOMAIN_NAME] Toggle Sidebar Orders Deliveries Control O…" at bounding box center [283, 128] width 566 height 256
drag, startPoint x: 296, startPoint y: 100, endPoint x: 246, endPoint y: 32, distance: 84.7
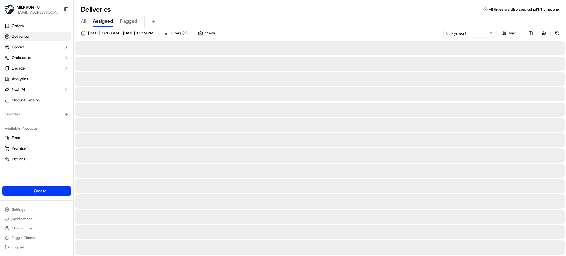
click at [85, 19] on span "All" at bounding box center [83, 21] width 5 height 7
click at [38, 11] on span "[EMAIL_ADDRESS][DOMAIN_NAME]" at bounding box center [37, 12] width 42 height 5
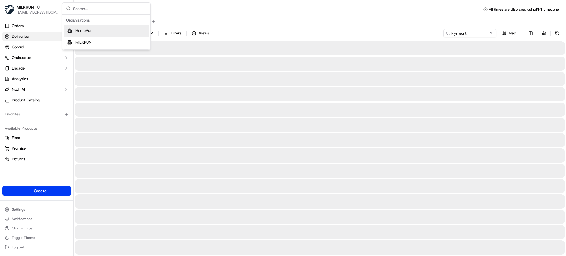
click at [86, 33] on span "HomeRun" at bounding box center [83, 30] width 17 height 5
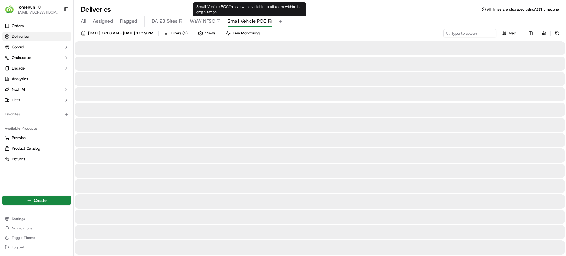
click at [245, 19] on span "Small Vehicle POC" at bounding box center [246, 21] width 39 height 7
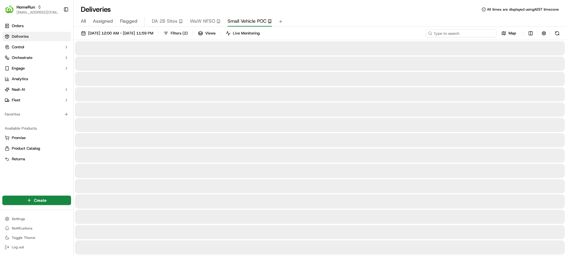
click at [473, 32] on input at bounding box center [460, 33] width 71 height 8
paste input "Rochedale"
type input "Rochedale"
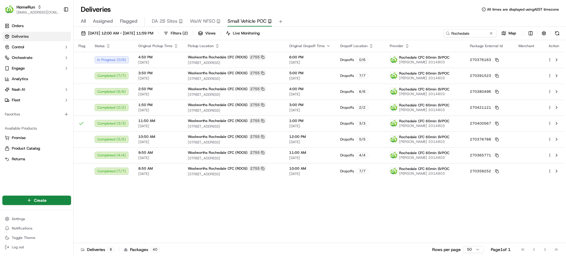
click at [262, 218] on div "Flag Status Original Pickup Time Pickup Location Original Dropoff Time Dropoff …" at bounding box center [319, 141] width 491 height 203
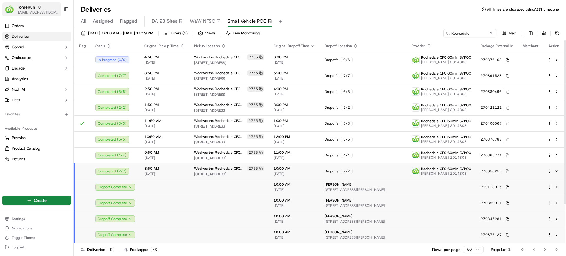
click at [38, 8] on icon "button" at bounding box center [39, 7] width 4 height 4
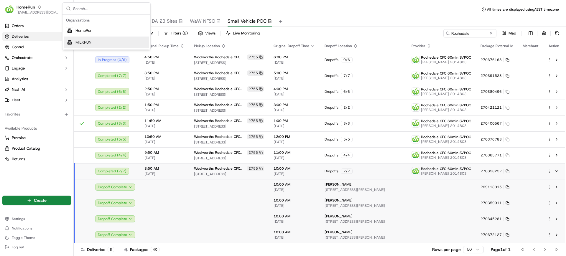
click at [88, 39] on div "MILKRUN" at bounding box center [106, 43] width 85 height 12
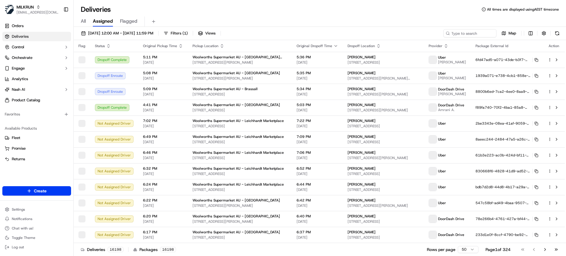
click at [246, 26] on div "All Assigned Flagged" at bounding box center [320, 21] width 492 height 10
click at [303, 19] on div "All Assigned Flagged" at bounding box center [320, 21] width 492 height 10
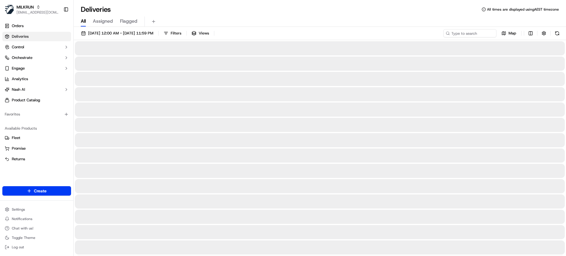
click at [84, 20] on span "All" at bounding box center [83, 21] width 5 height 7
drag, startPoint x: 313, startPoint y: 22, endPoint x: 341, endPoint y: 1, distance: 34.5
click at [314, 21] on div "All Assigned Flagged" at bounding box center [320, 21] width 492 height 10
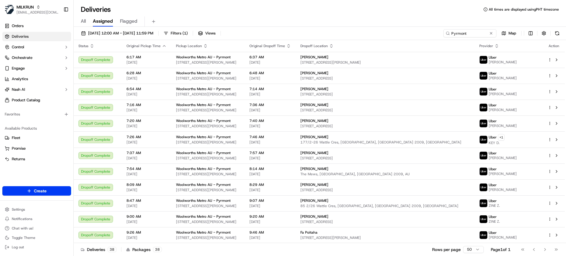
click at [84, 18] on span "All" at bounding box center [83, 21] width 5 height 7
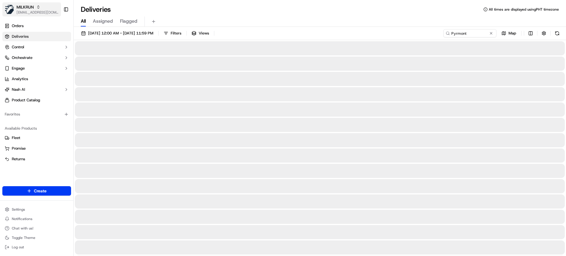
click at [29, 9] on span "MILKRUN" at bounding box center [24, 7] width 17 height 6
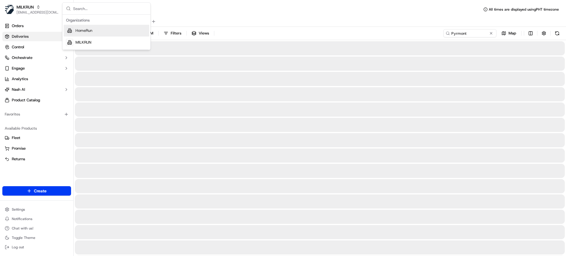
click at [83, 32] on span "HomeRun" at bounding box center [83, 30] width 17 height 5
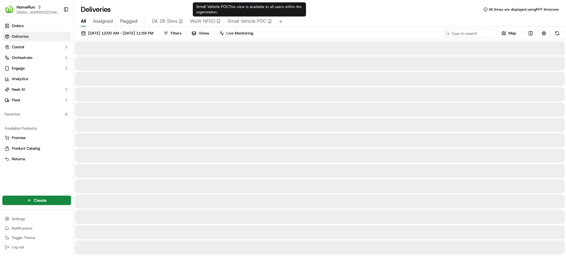
click at [245, 21] on span "Small Vehicle POC" at bounding box center [246, 21] width 39 height 7
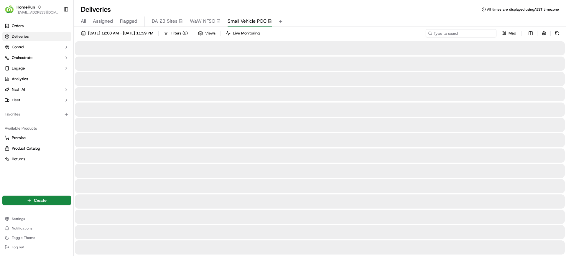
click at [467, 34] on input at bounding box center [460, 33] width 71 height 8
paste input "MELBOURNE WEST"
type input "MELBOURNE WEST"
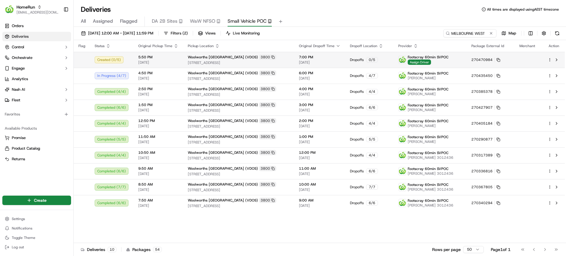
click at [549, 63] on div at bounding box center [553, 59] width 12 height 7
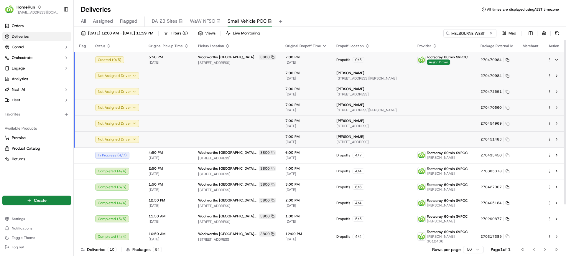
click at [396, 24] on div "All Assigned Flagged DA 2B Sites WaW NFSO Small Vehicle POC" at bounding box center [320, 21] width 492 height 10
click at [548, 60] on html "HomeRun [EMAIL_ADDRESS][DOMAIN_NAME] Toggle Sidebar Orders Deliveries Control O…" at bounding box center [283, 128] width 566 height 256
click at [520, 79] on span "Delivery Details" at bounding box center [524, 78] width 26 height 5
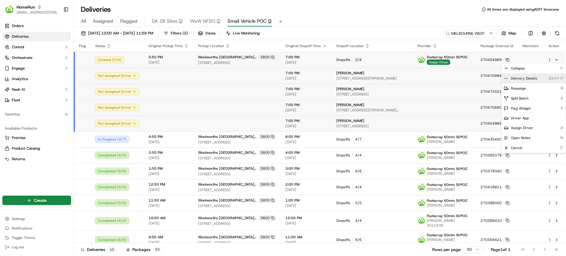
click at [523, 77] on span "Delivery Details" at bounding box center [524, 78] width 26 height 5
click at [382, 17] on html "HomeRun [EMAIL_ADDRESS][DOMAIN_NAME] Toggle Sidebar Orders Deliveries Control O…" at bounding box center [283, 128] width 566 height 256
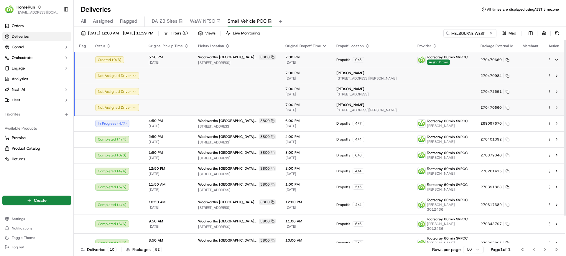
click at [369, 10] on div "Deliveries All times are displayed using AEST timezone" at bounding box center [320, 9] width 492 height 9
click at [22, 9] on span "HomeRun" at bounding box center [25, 7] width 19 height 6
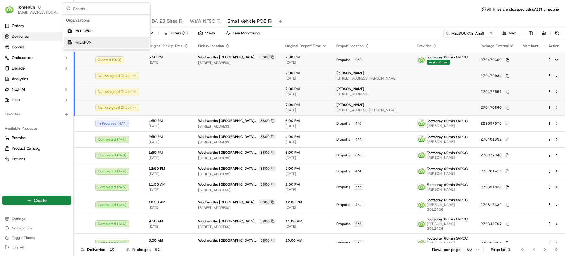
click at [82, 40] on span "MILKRUN" at bounding box center [83, 42] width 16 height 5
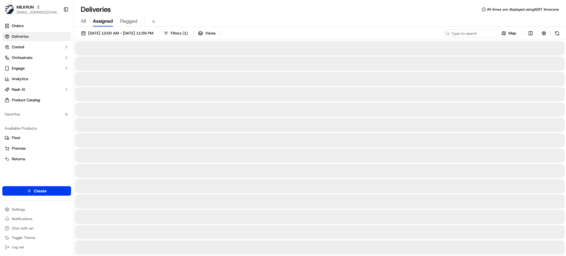
click at [302, 17] on div "All Assigned Flagged" at bounding box center [320, 21] width 492 height 10
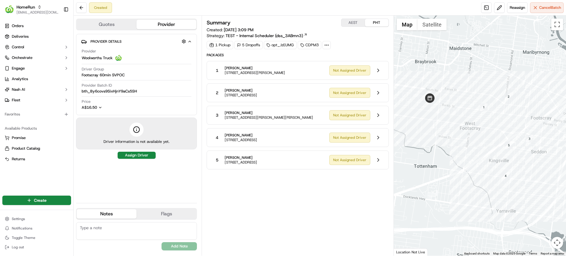
click at [302, 6] on div "Created Reassign Cancel Batch" at bounding box center [320, 8] width 492 height 16
click at [378, 158] on button at bounding box center [377, 159] width 11 height 11
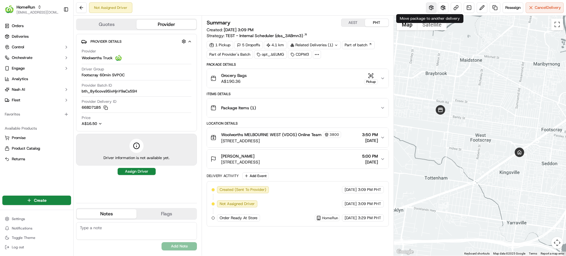
click at [429, 10] on button at bounding box center [431, 7] width 11 height 11
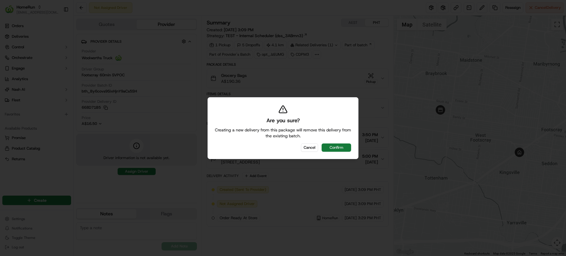
click at [334, 146] on button "Confirm" at bounding box center [335, 147] width 29 height 8
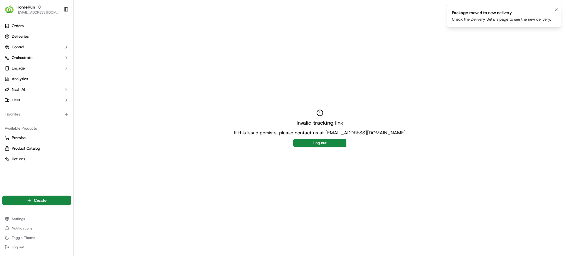
click at [482, 17] on link "Delivery Details" at bounding box center [484, 19] width 27 height 5
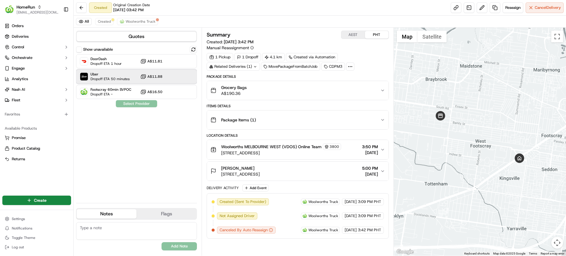
click at [135, 80] on div "Uber Dropoff ETA 50 minutes A$11.88" at bounding box center [136, 77] width 121 height 14
click at [137, 103] on button "Assign Provider" at bounding box center [136, 103] width 42 height 7
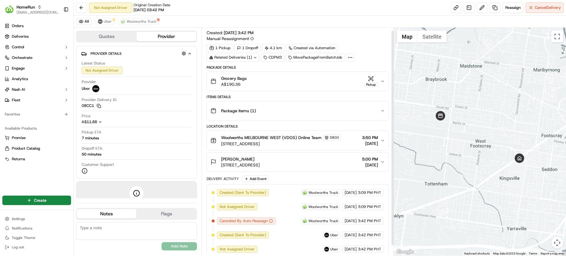
scroll to position [14, 0]
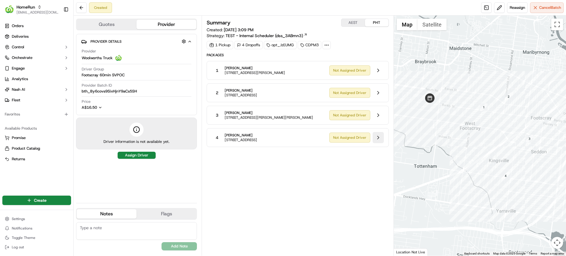
click at [378, 138] on button at bounding box center [377, 137] width 11 height 11
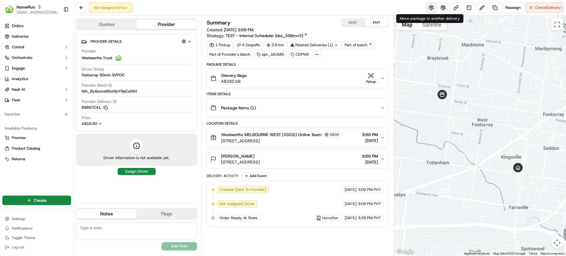
click at [431, 11] on button at bounding box center [431, 7] width 11 height 11
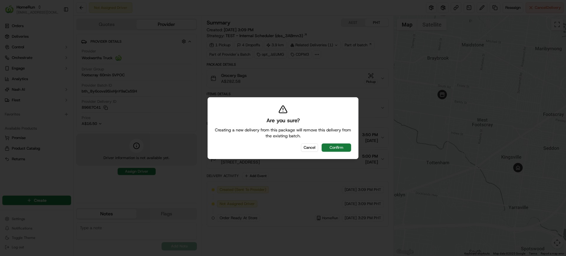
click at [324, 143] on button "Confirm" at bounding box center [335, 147] width 29 height 8
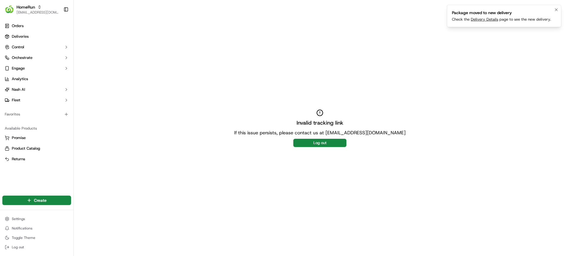
click at [478, 21] on link "Delivery Details" at bounding box center [484, 19] width 27 height 5
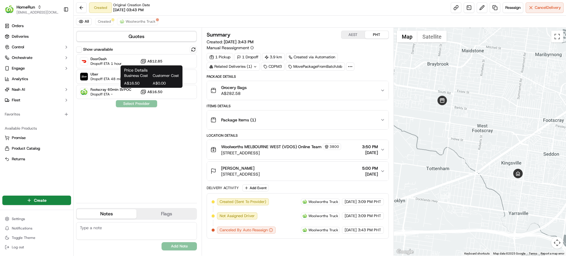
click at [153, 78] on span "Customer Cost" at bounding box center [166, 75] width 26 height 5
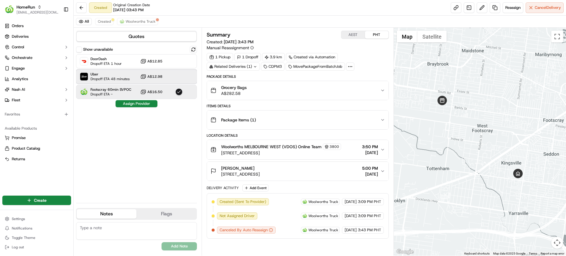
click at [196, 78] on div "Uber Dropoff ETA 48 minutes A$12.98" at bounding box center [136, 77] width 121 height 14
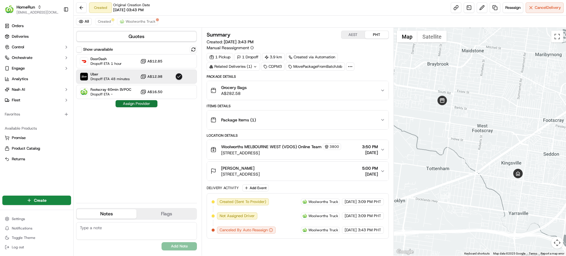
click at [134, 105] on button "Assign Provider" at bounding box center [136, 103] width 42 height 7
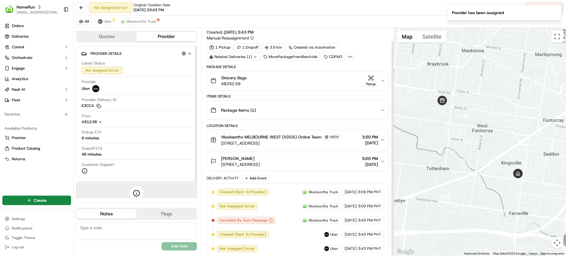
scroll to position [14, 0]
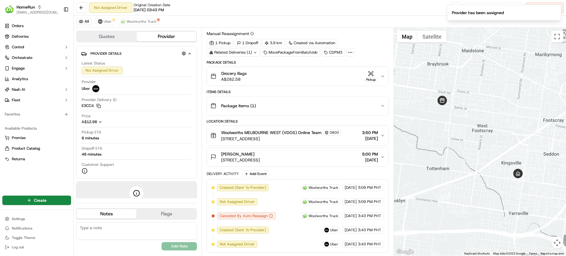
drag, startPoint x: 374, startPoint y: 14, endPoint x: 419, endPoint y: 16, distance: 45.1
click at [376, 14] on div "Not Assigned Driver Original Creation Date [DATE] 03:43 PM Reassign Cancel Deli…" at bounding box center [320, 8] width 492 height 16
click at [555, 10] on icon "Notifications (F8)" at bounding box center [556, 9] width 5 height 5
click at [416, 13] on div "Not Assigned Driver Original Creation Date [DATE] 03:43 PM Reassign Cancel Deli…" at bounding box center [320, 8] width 492 height 16
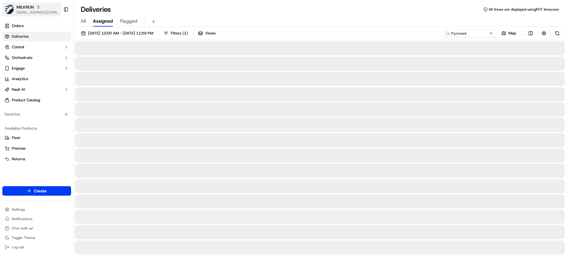
click at [44, 11] on span "[EMAIL_ADDRESS][DOMAIN_NAME]" at bounding box center [37, 12] width 42 height 5
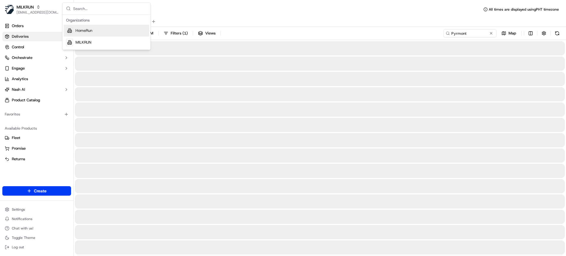
click at [85, 32] on span "HomeRun" at bounding box center [83, 30] width 17 height 5
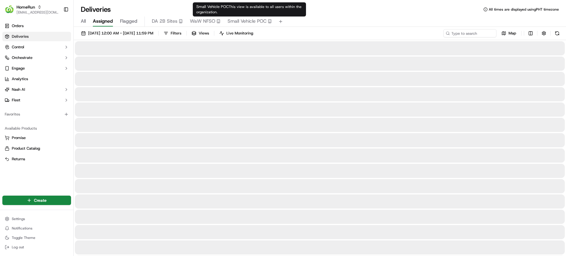
click at [239, 18] on span "Small Vehicle POC" at bounding box center [246, 21] width 39 height 7
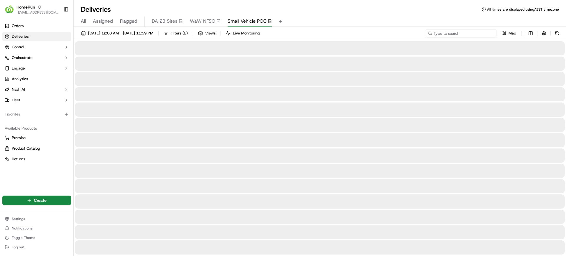
click at [480, 33] on input at bounding box center [460, 33] width 71 height 8
paste input "Rochedale"
drag, startPoint x: 449, startPoint y: 207, endPoint x: 332, endPoint y: 228, distance: 118.3
click at [449, 207] on div at bounding box center [320, 201] width 490 height 14
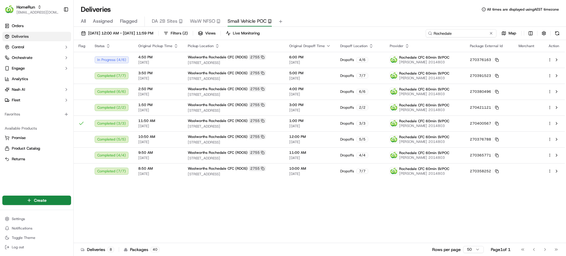
click at [470, 33] on input "Rochedale" at bounding box center [460, 33] width 71 height 8
click at [360, 26] on div "All Assigned Flagged DA 2B Sites WaW NFSO Small Vehicle POC" at bounding box center [320, 21] width 492 height 10
click at [161, 202] on div "Flag Status Original Pickup Time Pickup Location Original Dropoff Time Dropoff …" at bounding box center [319, 141] width 491 height 203
drag, startPoint x: 283, startPoint y: 209, endPoint x: 283, endPoint y: 239, distance: 29.8
click at [283, 209] on div "Flag Status Original Pickup Time Pickup Location Original Dropoff Time Dropoff …" at bounding box center [319, 141] width 491 height 203
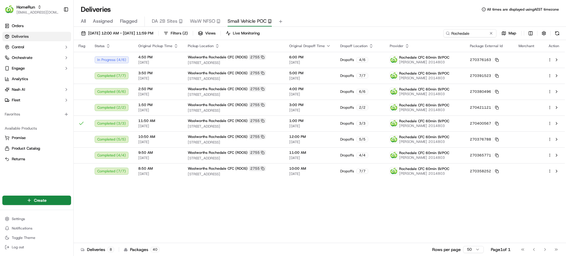
click at [266, 232] on div "Flag Status Original Pickup Time Pickup Location Original Dropoff Time Dropoff …" at bounding box center [319, 141] width 491 height 203
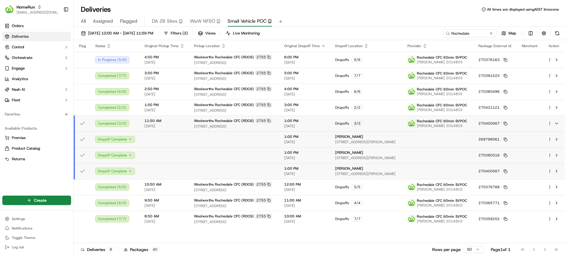
drag, startPoint x: 362, startPoint y: 9, endPoint x: 296, endPoint y: 27, distance: 68.2
click at [362, 9] on div "Deliveries All times are displayed using AEST timezone" at bounding box center [320, 9] width 492 height 9
drag, startPoint x: 42, startPoint y: 182, endPoint x: 75, endPoint y: 181, distance: 32.7
click at [44, 181] on div "Orders Deliveries Control Orchestrate Engage Analytics Nash AI Fleet Favorites …" at bounding box center [36, 104] width 73 height 171
drag, startPoint x: 365, startPoint y: 16, endPoint x: 516, endPoint y: 46, distance: 153.4
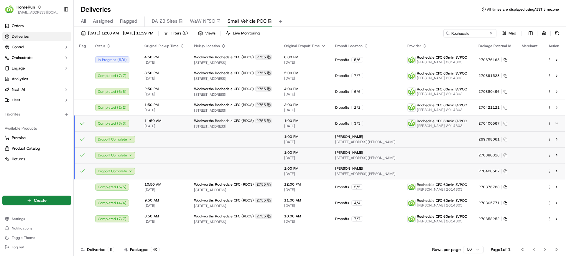
click at [379, 14] on div "All Assigned Flagged DA 2B Sites WaW NFSO Small Vehicle POC" at bounding box center [320, 20] width 492 height 13
click at [461, 35] on input "Rochedale" at bounding box center [460, 33] width 71 height 8
paste input "270382107"
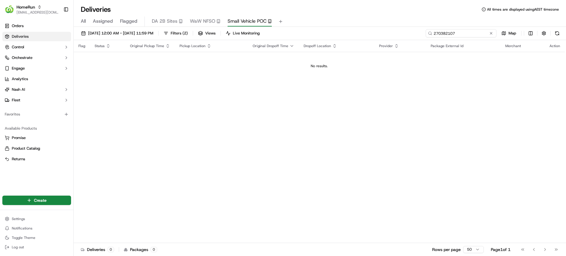
type input "270382107"
click at [176, 185] on div "Flag Status Original Pickup Time Pickup Location Original Dropoff Time Dropoff …" at bounding box center [319, 141] width 491 height 203
click at [316, 21] on div "All Assigned Flagged DA 2B Sites WaW NFSO Small Vehicle POC" at bounding box center [320, 21] width 492 height 10
drag, startPoint x: 195, startPoint y: 139, endPoint x: 213, endPoint y: 81, distance: 61.0
click at [194, 139] on div "Flag Status Original Pickup Time Pickup Location Original Dropoff Time Dropoff …" at bounding box center [319, 141] width 491 height 203
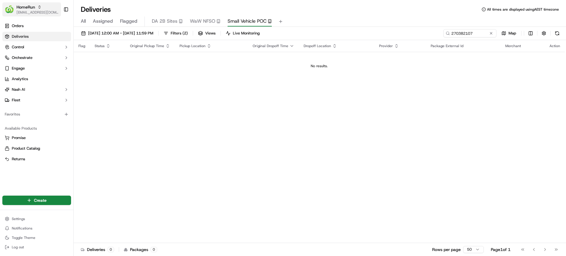
click at [25, 3] on button "HomeRun mvilals@woolworths.com.au" at bounding box center [31, 9] width 59 height 14
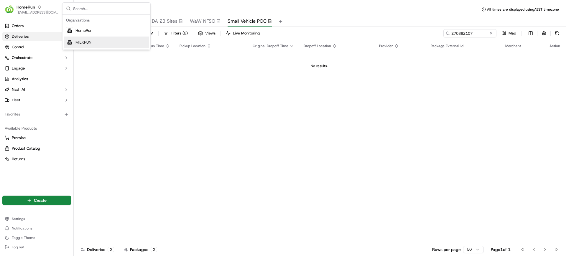
click at [82, 40] on span "MILKRUN" at bounding box center [83, 42] width 16 height 5
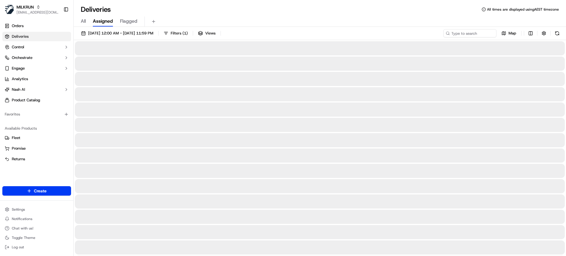
click at [86, 21] on div "All Assigned Flagged" at bounding box center [320, 21] width 492 height 10
click at [82, 20] on span "All" at bounding box center [83, 21] width 5 height 7
click at [462, 34] on input at bounding box center [460, 33] width 71 height 8
paste input "Isaac A"
type input "Isaac A"
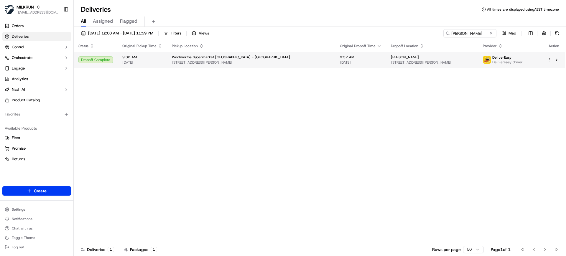
drag, startPoint x: 382, startPoint y: 56, endPoint x: 334, endPoint y: 60, distance: 49.1
click at [334, 60] on tr "Dropoff Complete 9:32 AM 21/09/2025 Woolworths Supermarket NZ - Claudelands 160…" at bounding box center [319, 60] width 491 height 16
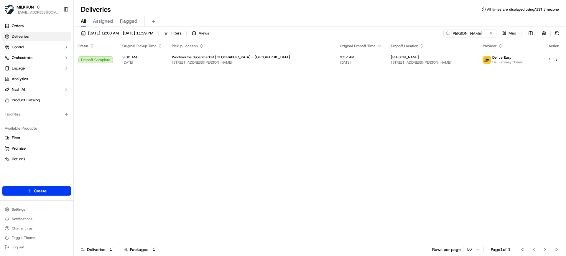
copy tr "Isaac Archer-Sharpe"
